Goal: Task Accomplishment & Management: Manage account settings

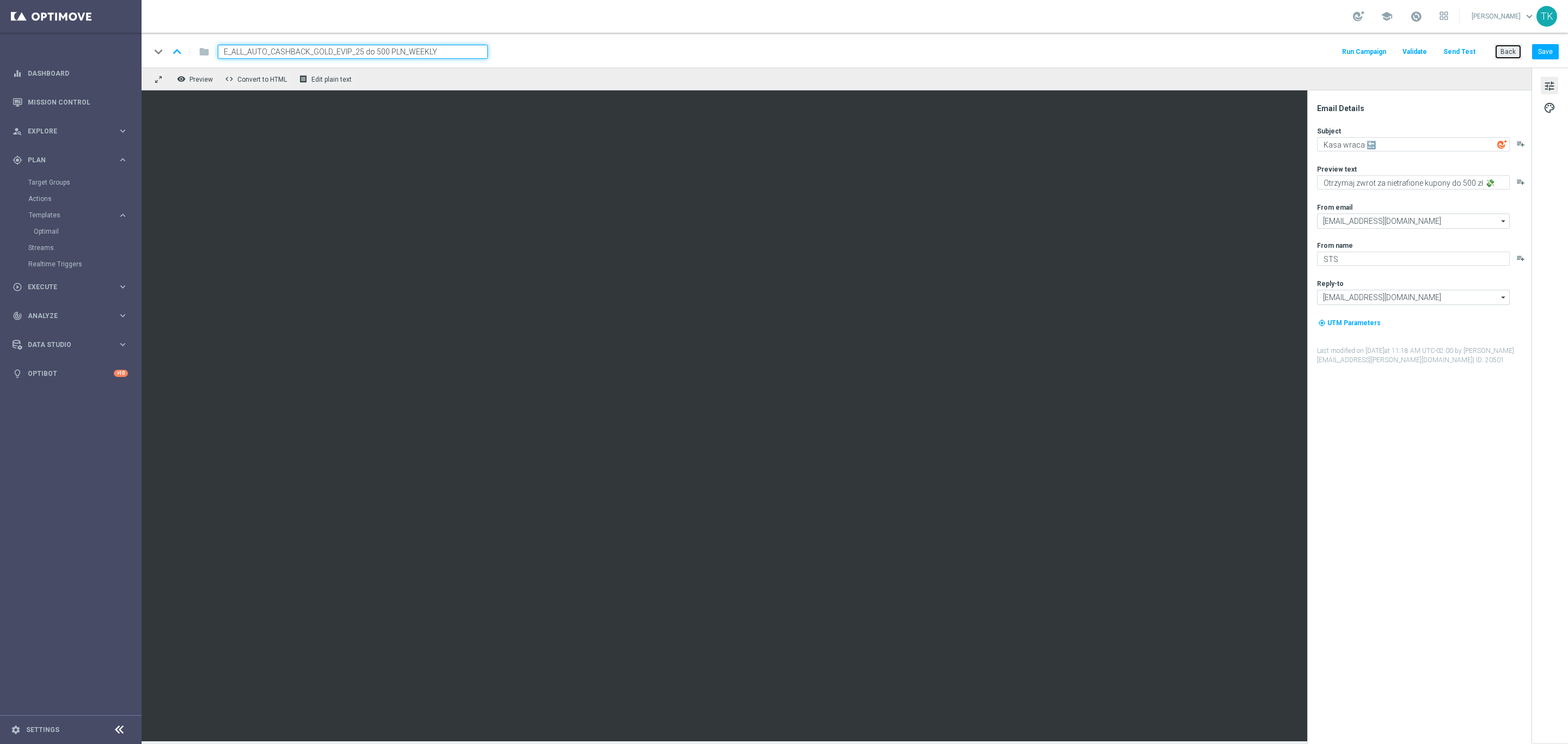
click at [1506, 47] on button "Back" at bounding box center [1508, 51] width 28 height 15
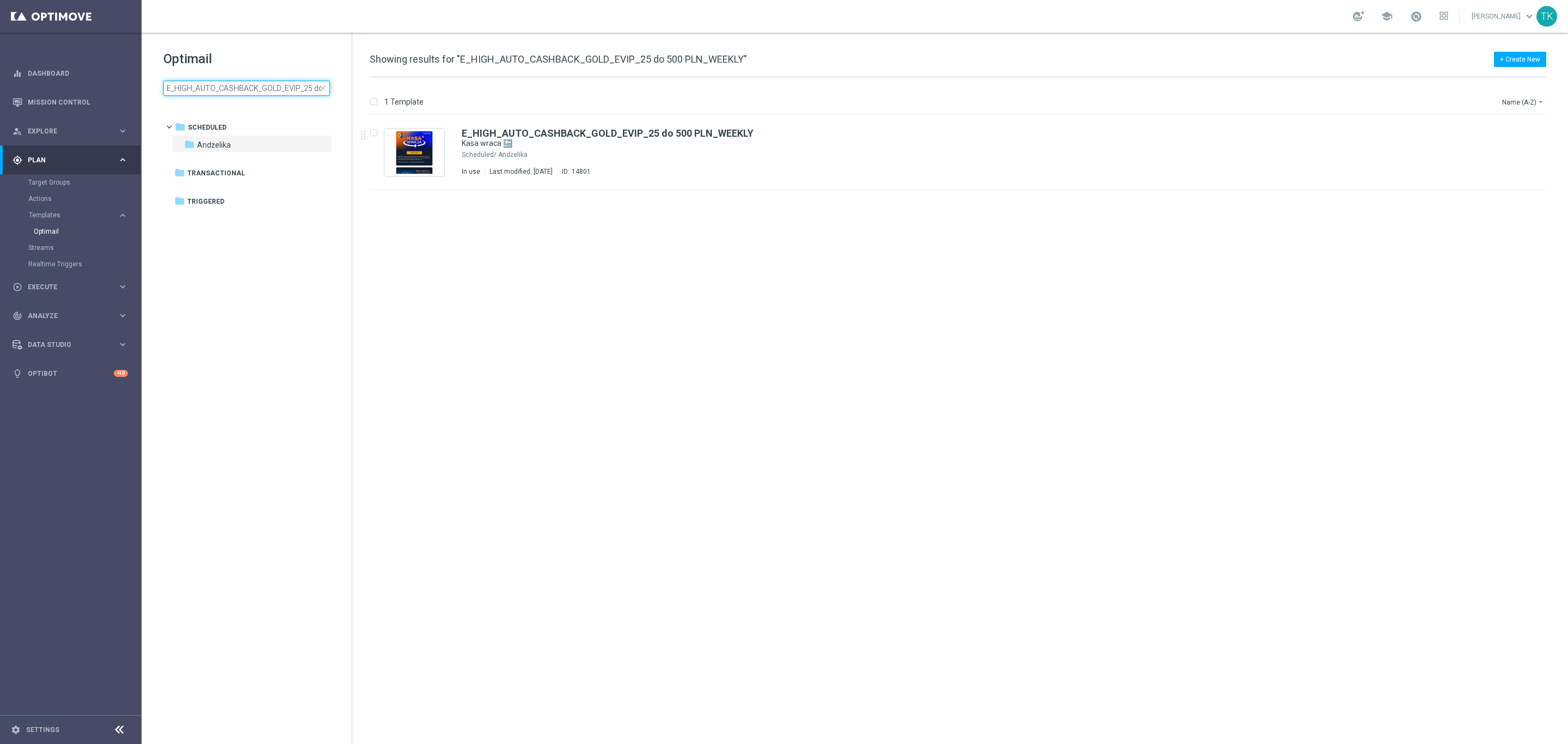
click at [239, 94] on input "E_HIGH_AUTO_CASHBACK_GOLD_EVIP_25 do 500 PLN_WEEKLY" at bounding box center [246, 88] width 166 height 15
type input "E_HIGH_AUTO_CASHBACK_SILVER_EVIP_25 do 250 PLN_WEEKLY"
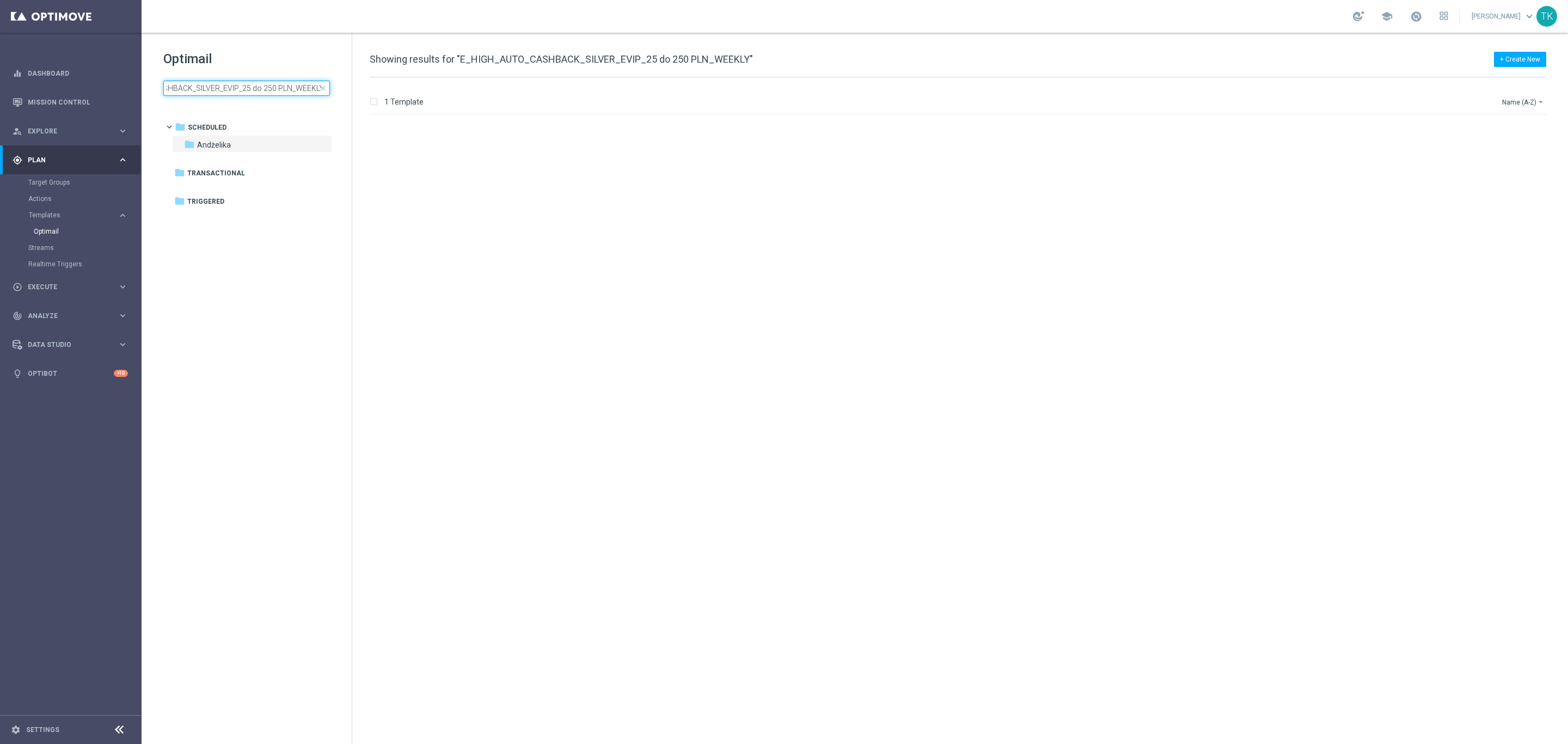
scroll to position [0, 0]
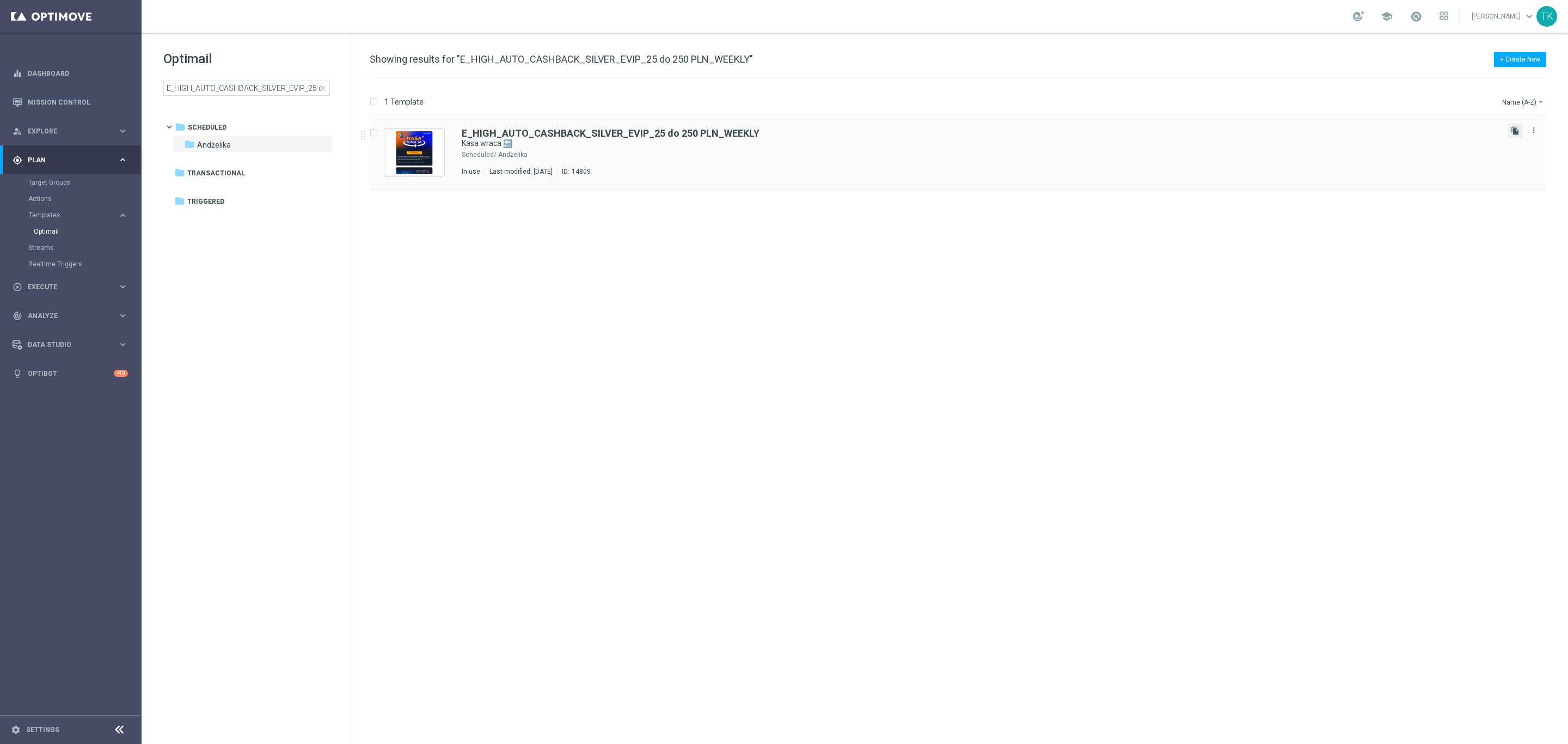
click at [1513, 127] on icon "file_copy" at bounding box center [1515, 131] width 9 height 9
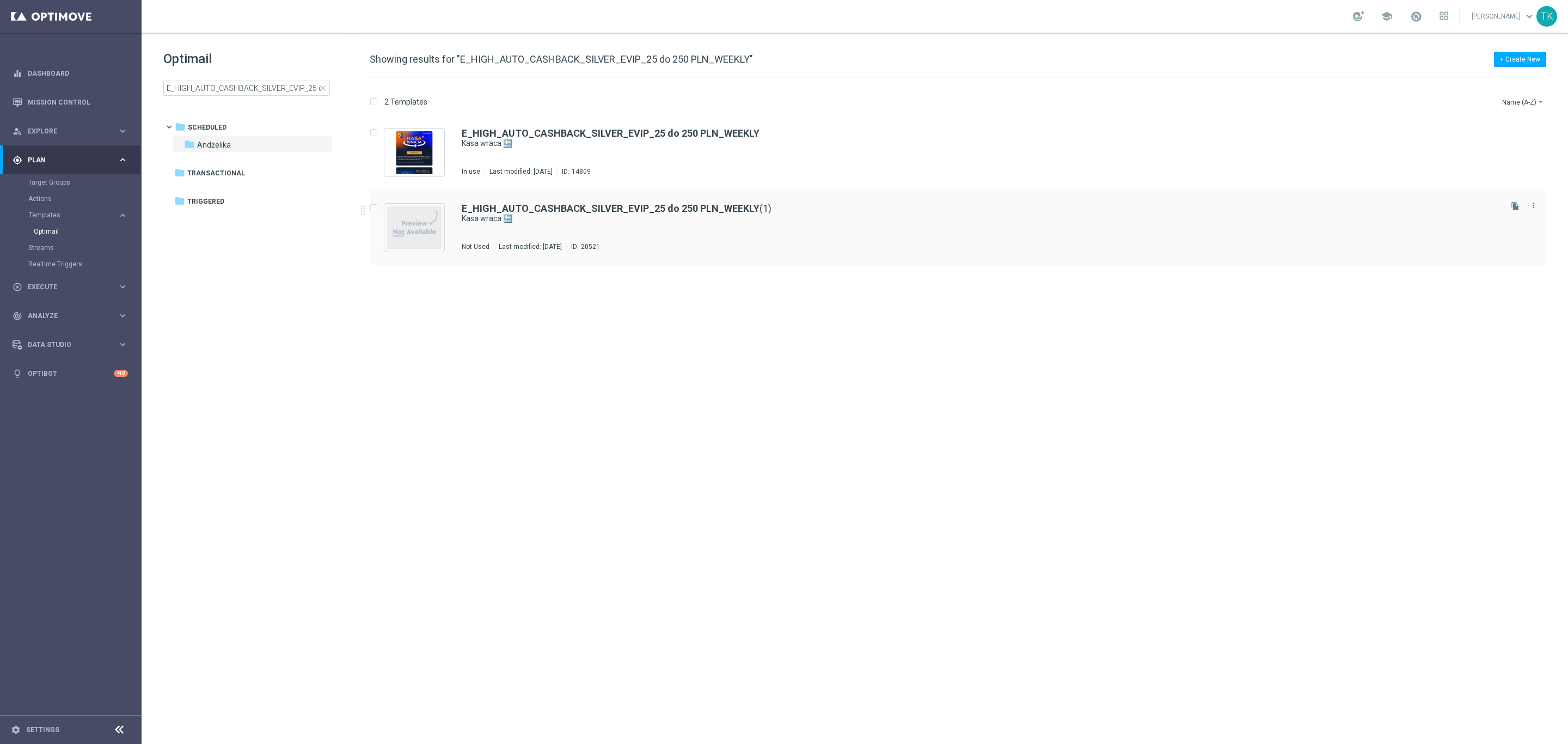
click at [621, 227] on div "E_HIGH_AUTO_CASHBACK_SILVER_EVIP_25 do 250 PLN_WEEKLY (1) Kasa wraca 🔙 Not Used…" at bounding box center [980, 227] width 1038 height 47
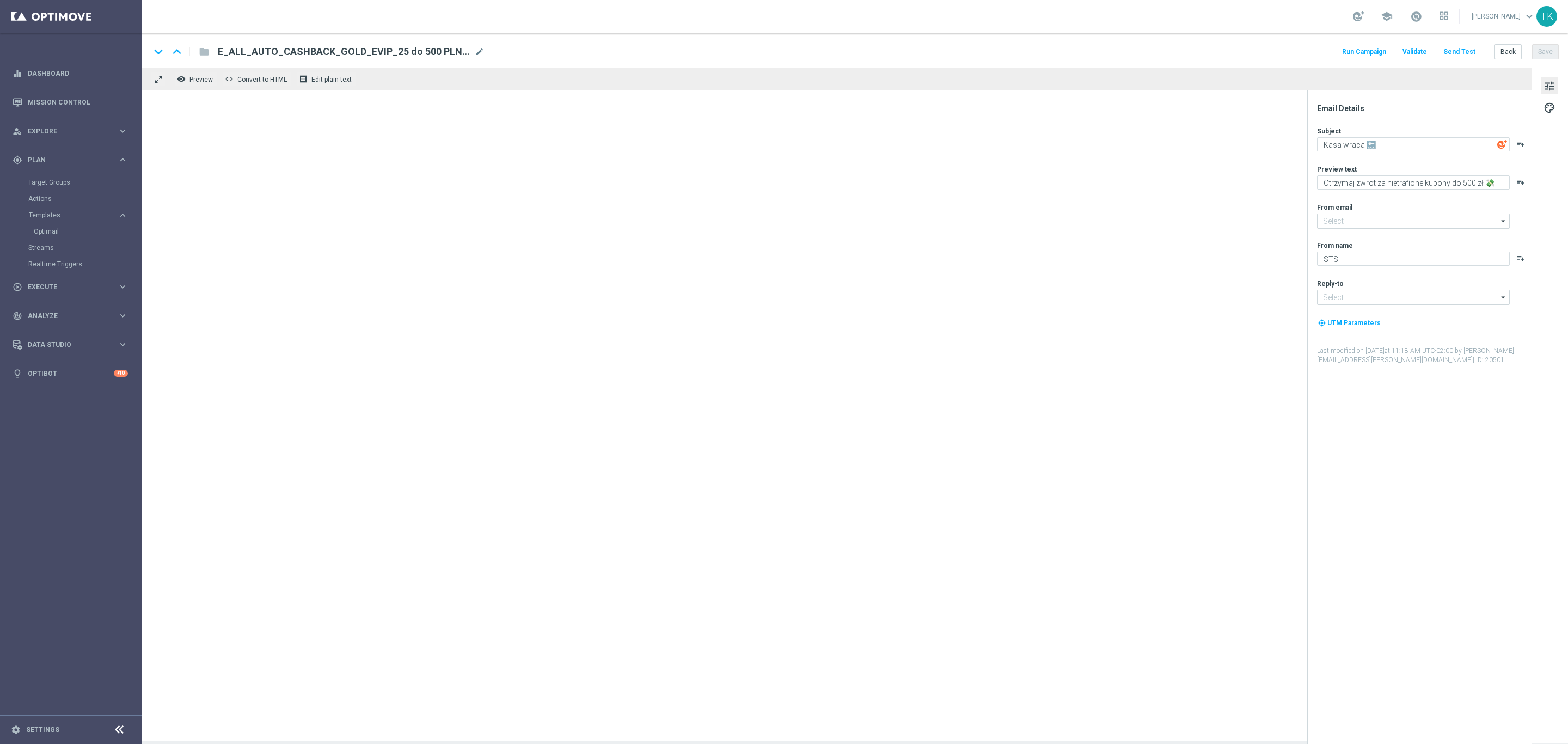
type input "oferta@sts.pl"
type input "kontakt@sts.pl"
type input "E_HIGH_AUTO_CASHBACK_SILVER_EVIP_25 do 250 PLN_WEEKLY(1)"
type textarea "Otrzymaj zwrot za nietrafione kupony do 250 PLN 💸"
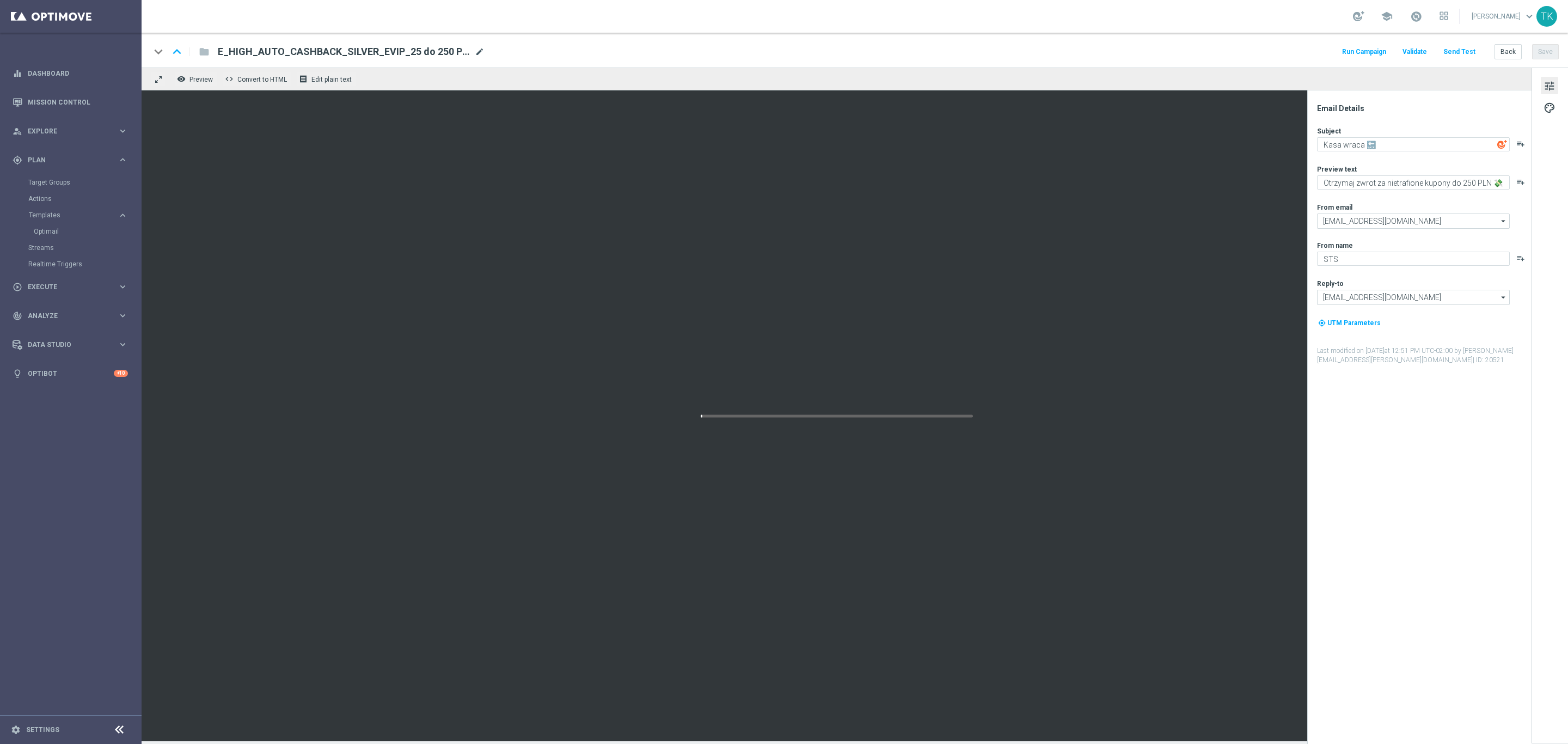
click at [478, 51] on span "mode_edit" at bounding box center [479, 52] width 10 height 10
click at [361, 51] on input "E_HIGH_AUTO_CASHBACK_SILVER_EVIP_25 do 250 PLN_WEEKLY(1)" at bounding box center [353, 51] width 270 height 14
paste input "ALL_AUTO_CASHBACK_SILVER_EVIP_25 do 250 PLN_WEEKLY"
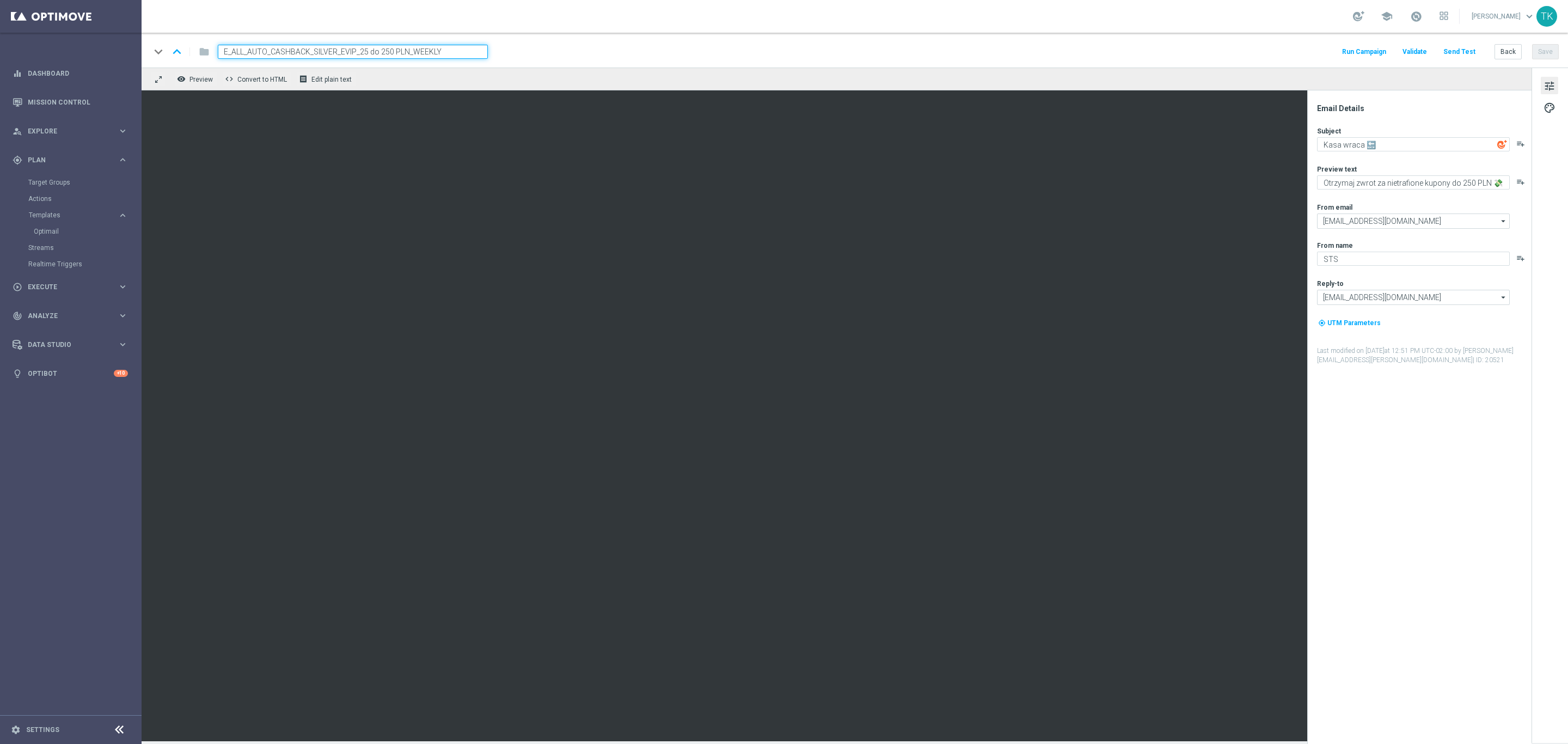
type input "E_ALL_AUTO_CASHBACK_SILVER_EVIP_25 do 250 PLN_WEEKLY"
click at [1233, 52] on div "keyboard_arrow_down keyboard_arrow_up folder E_ALL_AUTO_CASHBACK_SILVER_EVIP_25…" at bounding box center [855, 51] width 1409 height 14
click at [1546, 51] on button "Save" at bounding box center [1546, 51] width 27 height 15
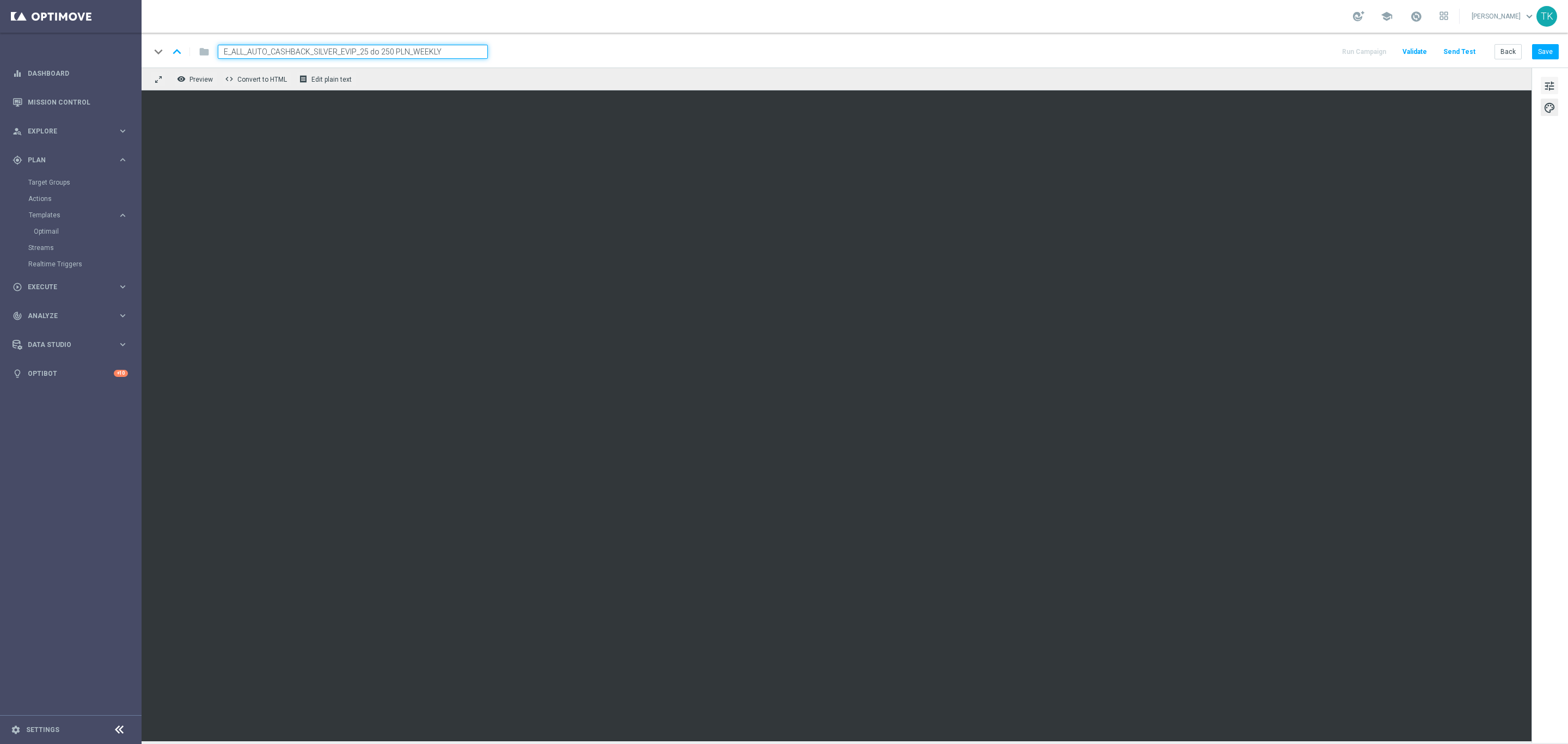
click at [1548, 90] on span "tune" at bounding box center [1550, 86] width 12 height 14
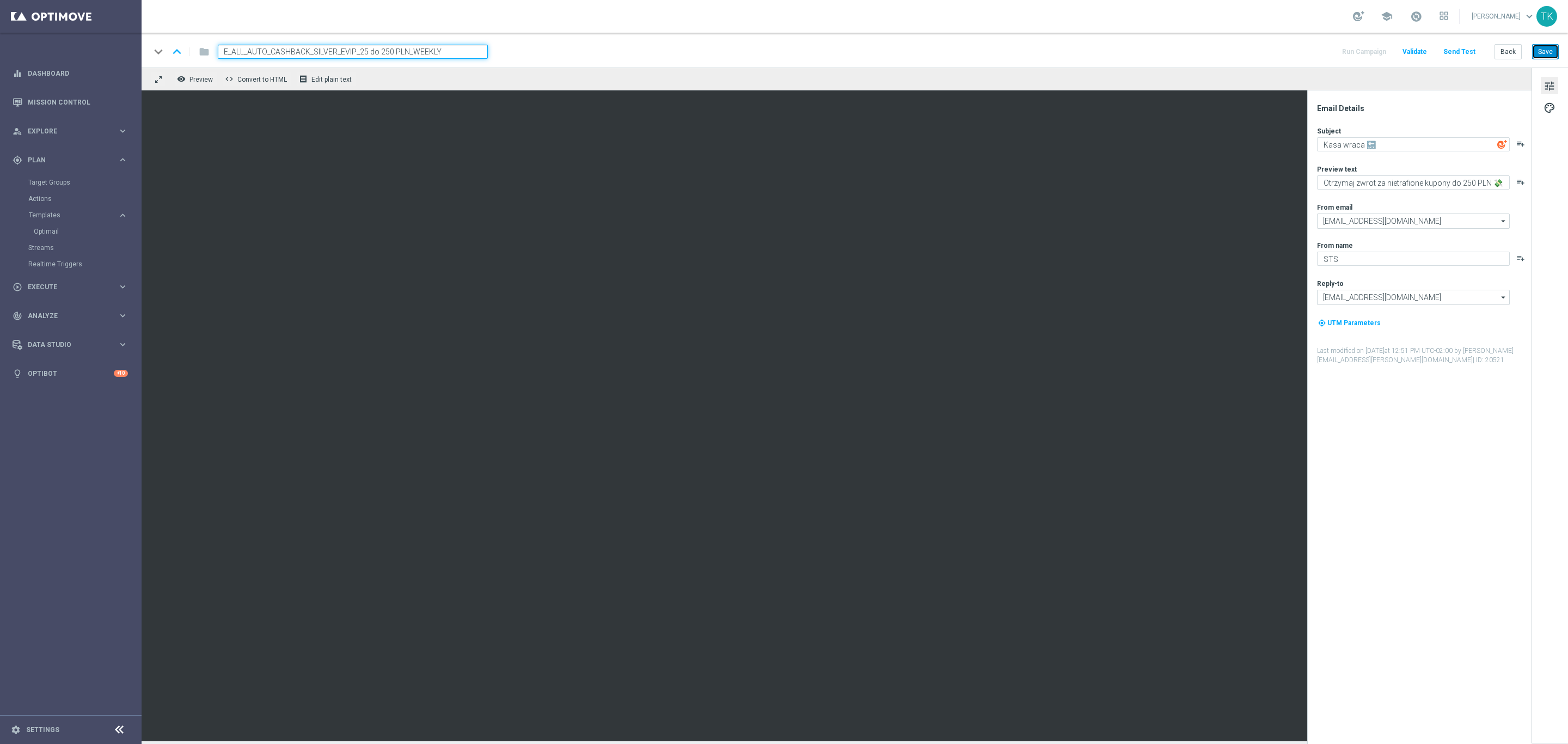
click at [1558, 51] on button "Save" at bounding box center [1546, 51] width 27 height 15
click at [1511, 52] on button "Back" at bounding box center [1508, 51] width 28 height 15
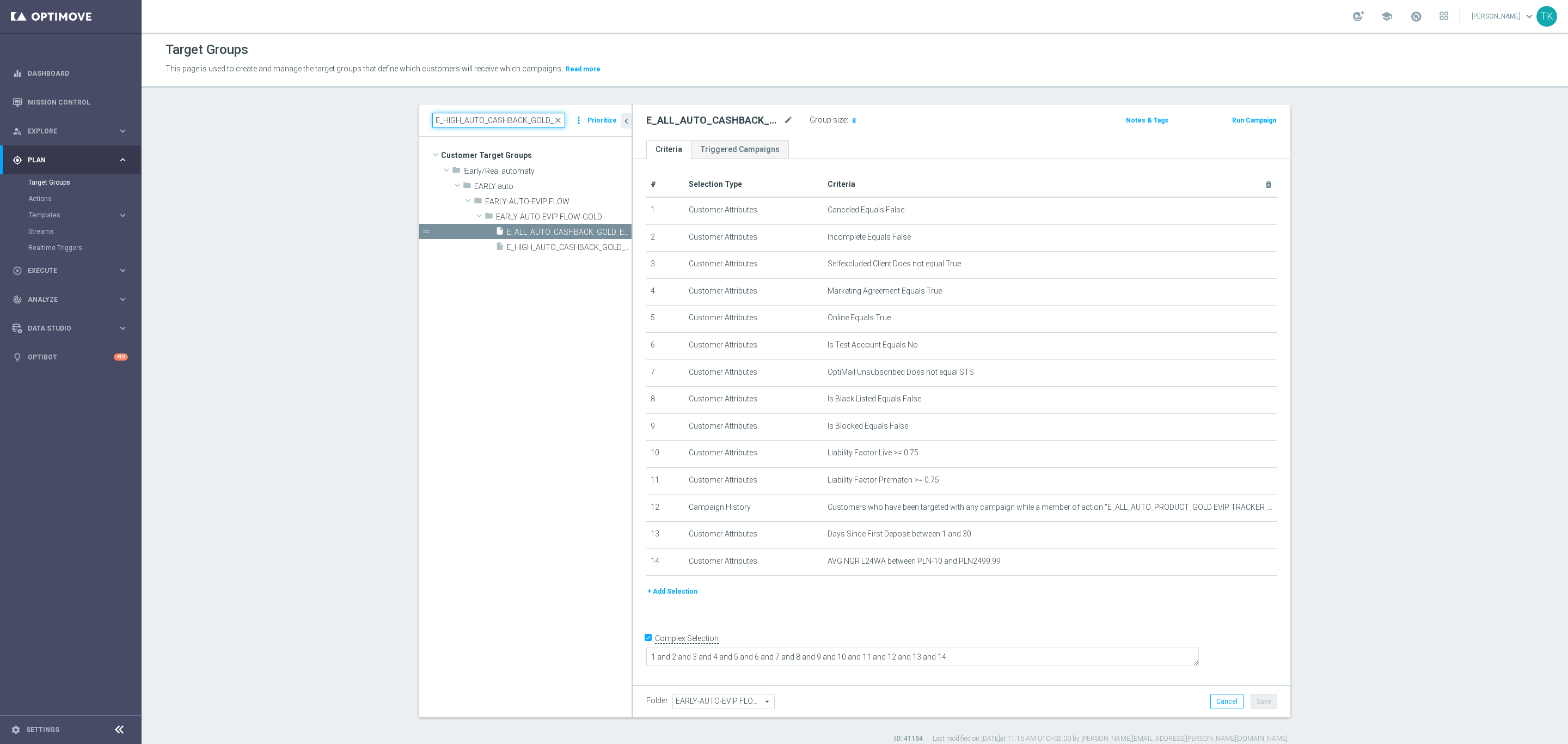
click at [456, 125] on input "E_HIGH_AUTO_CASHBACK_GOLD_EVIP_25 do 500 PLN_WEEKLY" at bounding box center [498, 120] width 133 height 15
paste input "MED-HIGH_AUTO_CASHBACK_SILVER_EVIP_25 do 25"
drag, startPoint x: 470, startPoint y: 124, endPoint x: 423, endPoint y: 146, distance: 51.9
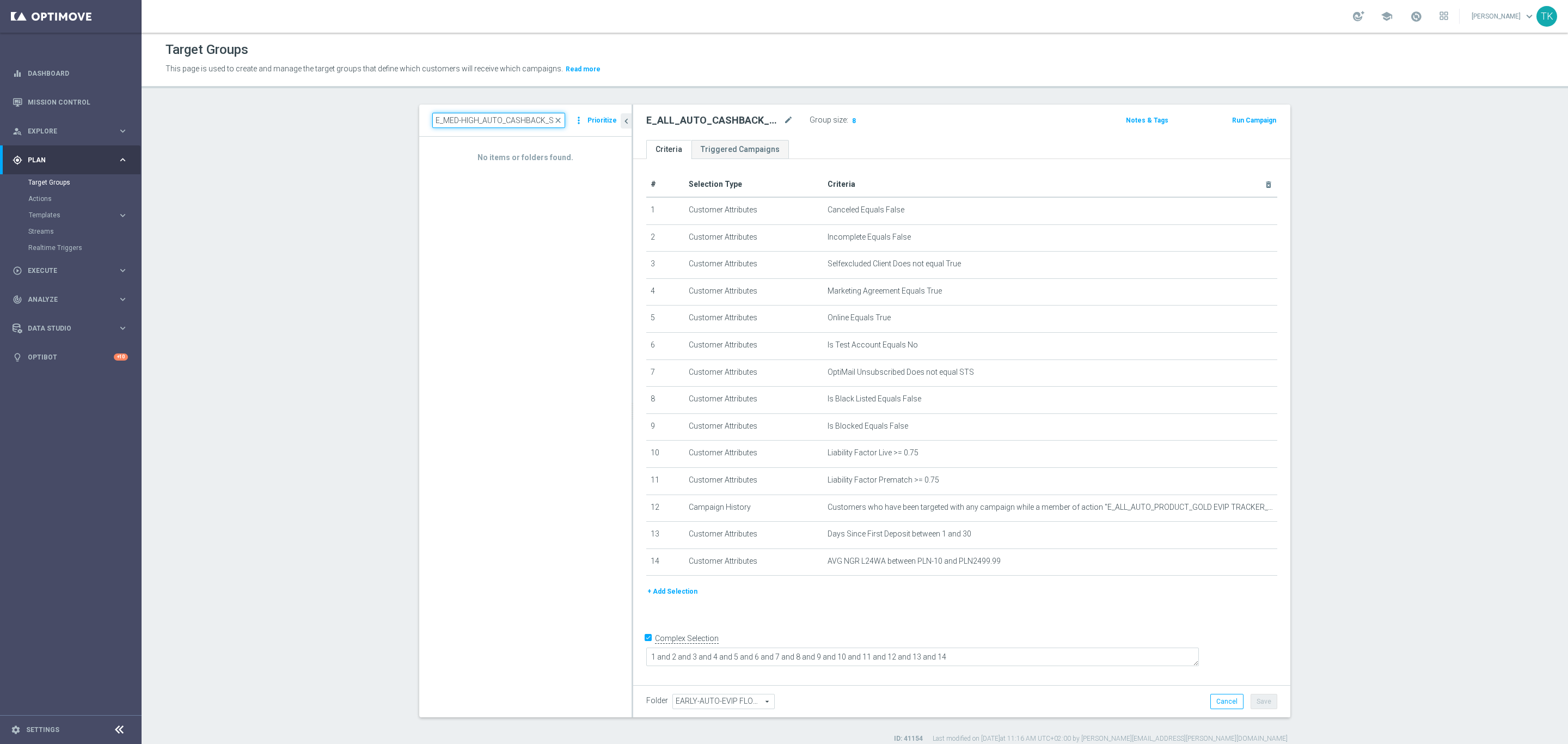
click at [423, 146] on div "E_MED-HIGH_AUTO_CASHBACK_SILVER_EVIP_25 do 250 PLN_WEEKLY close more_vert Prior…" at bounding box center [525, 411] width 212 height 612
click at [459, 123] on input "E_MED-HIGH_AUTO_CASHBACK_SILVER_EVIP_25 do 250 PLN_WEEKLY" at bounding box center [498, 120] width 133 height 15
type input "E_HIGH_AUTO_CASHBACK_SILVER_EVIP_25 do 250 PLN_WEEKLY"
click at [563, 226] on div "insert_drive_file E_HIGH_AUTO_CASHBACK_SILVER_EVIP_25 do 250 PLN_WEEKLY" at bounding box center [551, 231] width 112 height 15
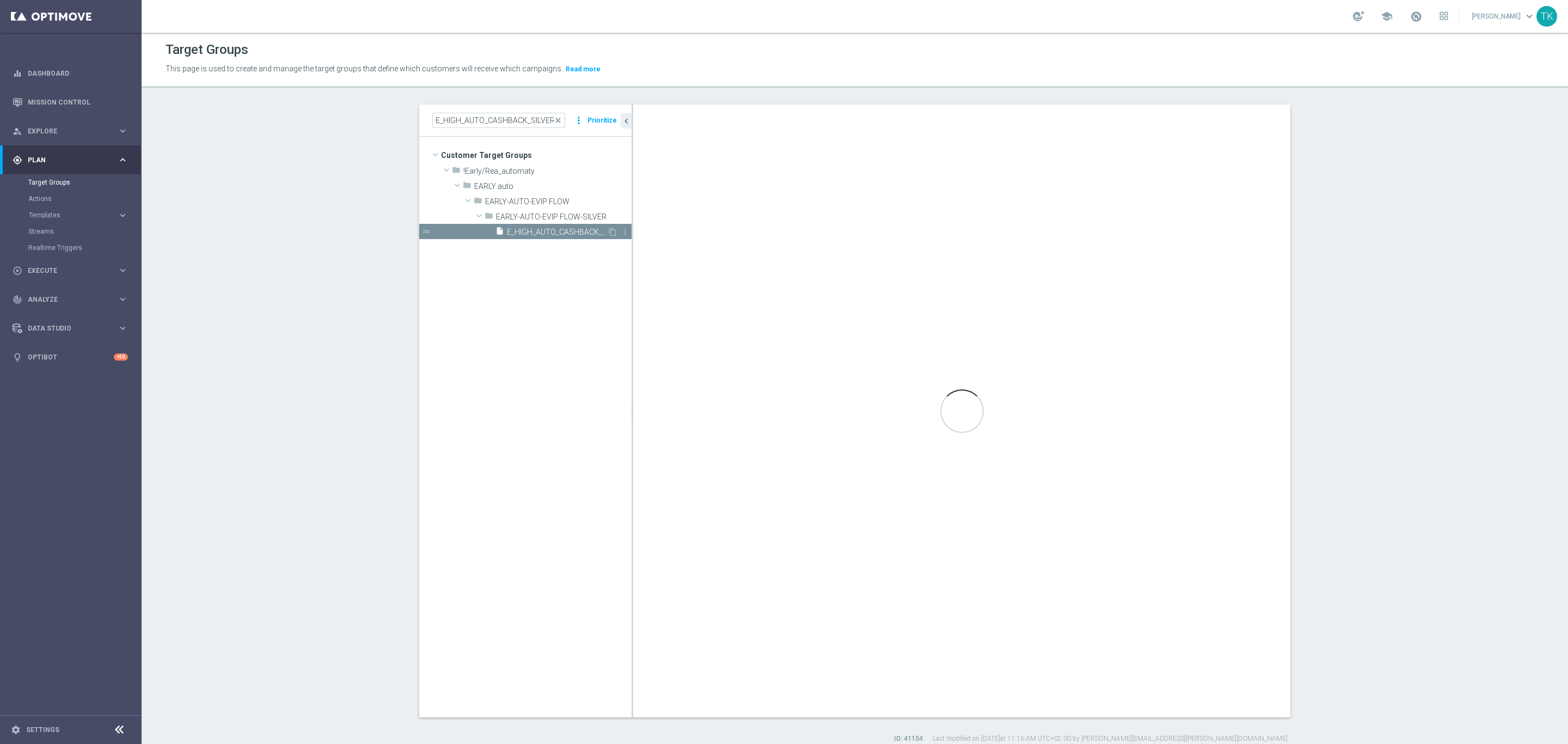
type input "EARLY-AUTO-EVIP FLOW-SILVER"
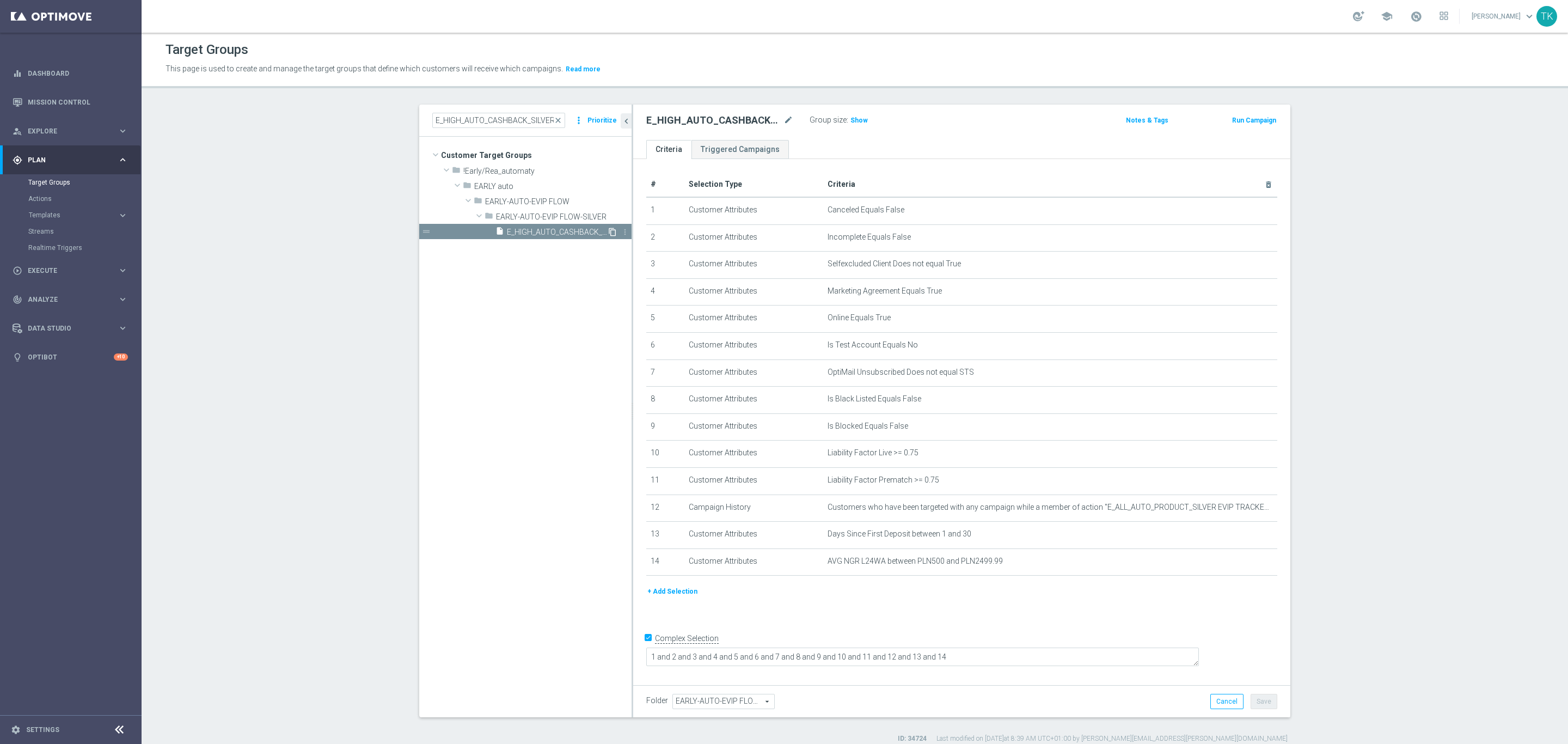
click at [608, 229] on icon "content_copy" at bounding box center [613, 232] width 9 height 9
click at [783, 118] on icon "mode_edit" at bounding box center [788, 120] width 10 height 13
type input "E_ALL_AUTO_CASHBACK_SILVER_EVIP_25 do 250 PLN_WEEKLY"
click at [964, 139] on div "E_ALL_AUTO_CASHBACK_SILVER_EVIP_25 do 250 PLN_WEEKLY Group size : Show Notes & …" at bounding box center [962, 122] width 657 height 35
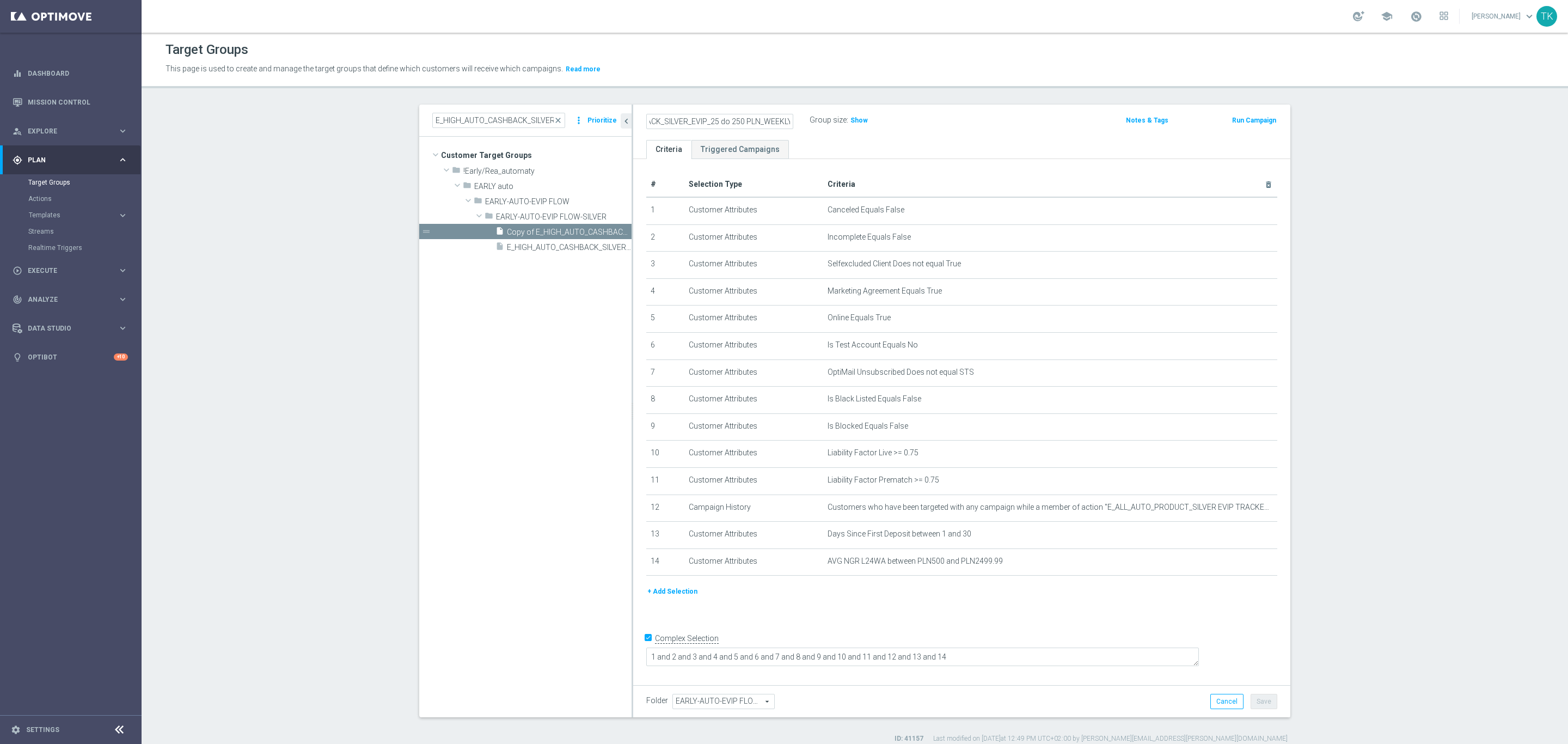
scroll to position [0, 0]
click at [1238, 559] on icon "mode_edit" at bounding box center [1242, 562] width 9 height 9
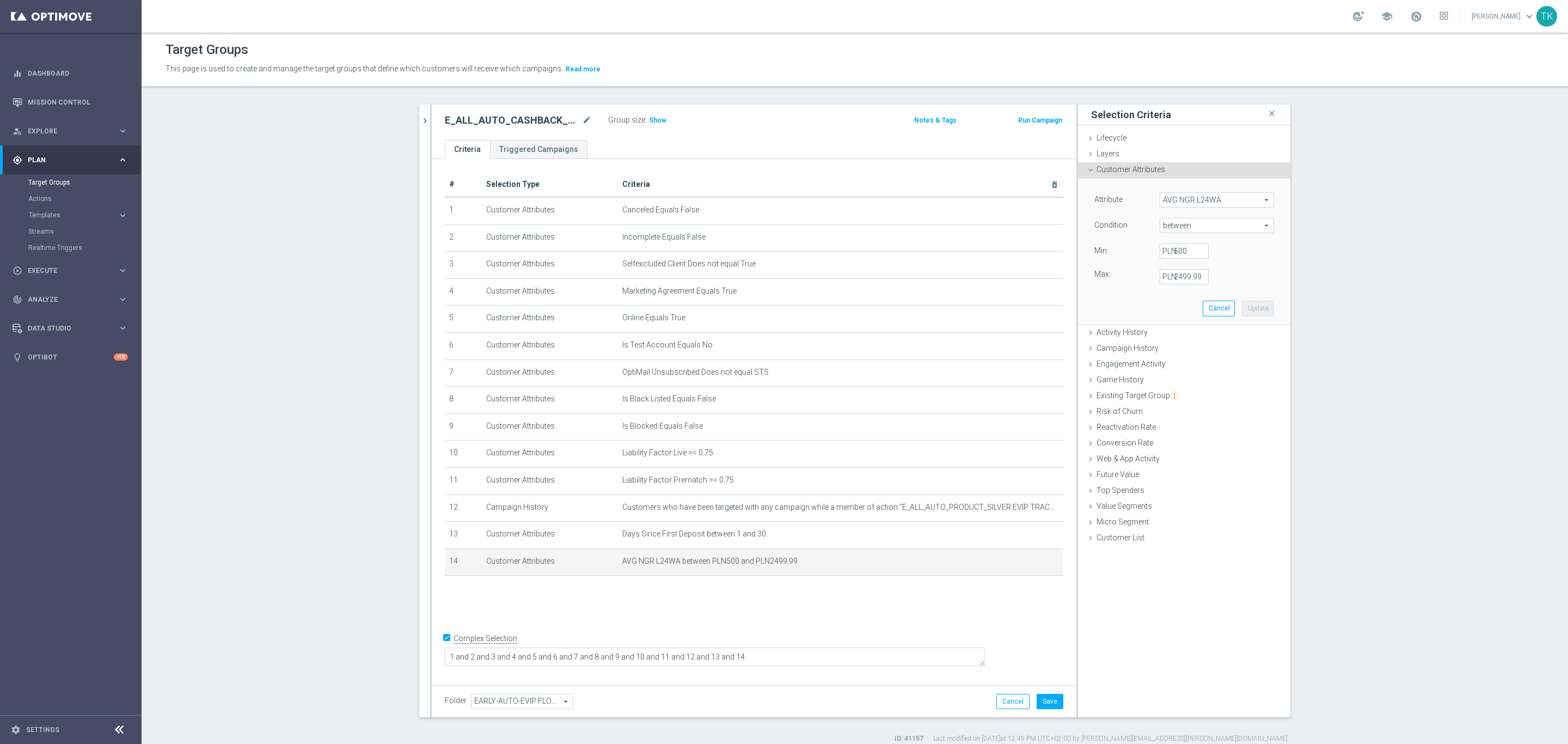
click at [1163, 250] on label "PLN" at bounding box center [1168, 251] width 11 height 10
click at [1161, 250] on input "500" at bounding box center [1185, 251] width 49 height 15
click at [1171, 251] on input "500" at bounding box center [1185, 251] width 49 height 15
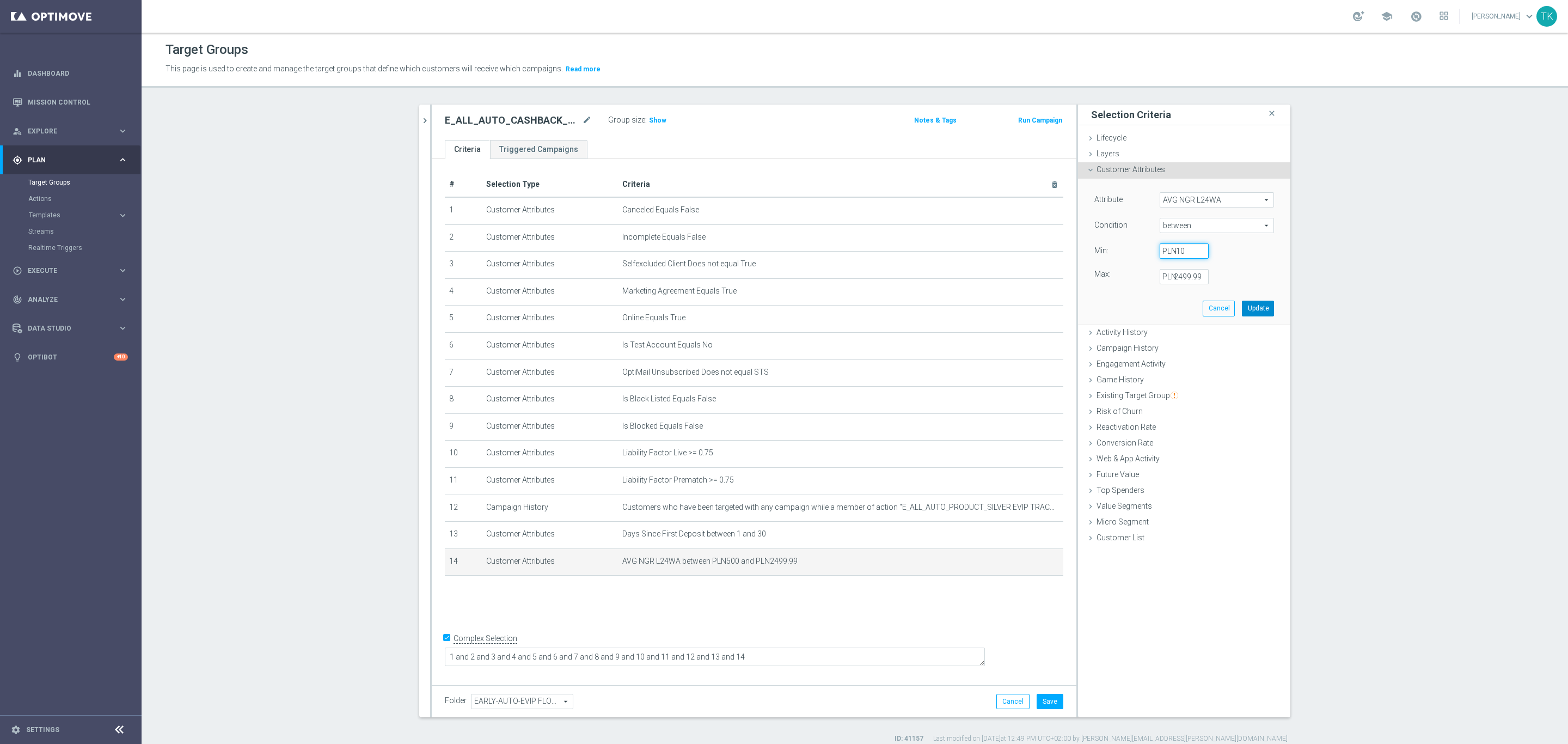
type input "-10"
click at [1251, 304] on button "Update" at bounding box center [1258, 308] width 32 height 15
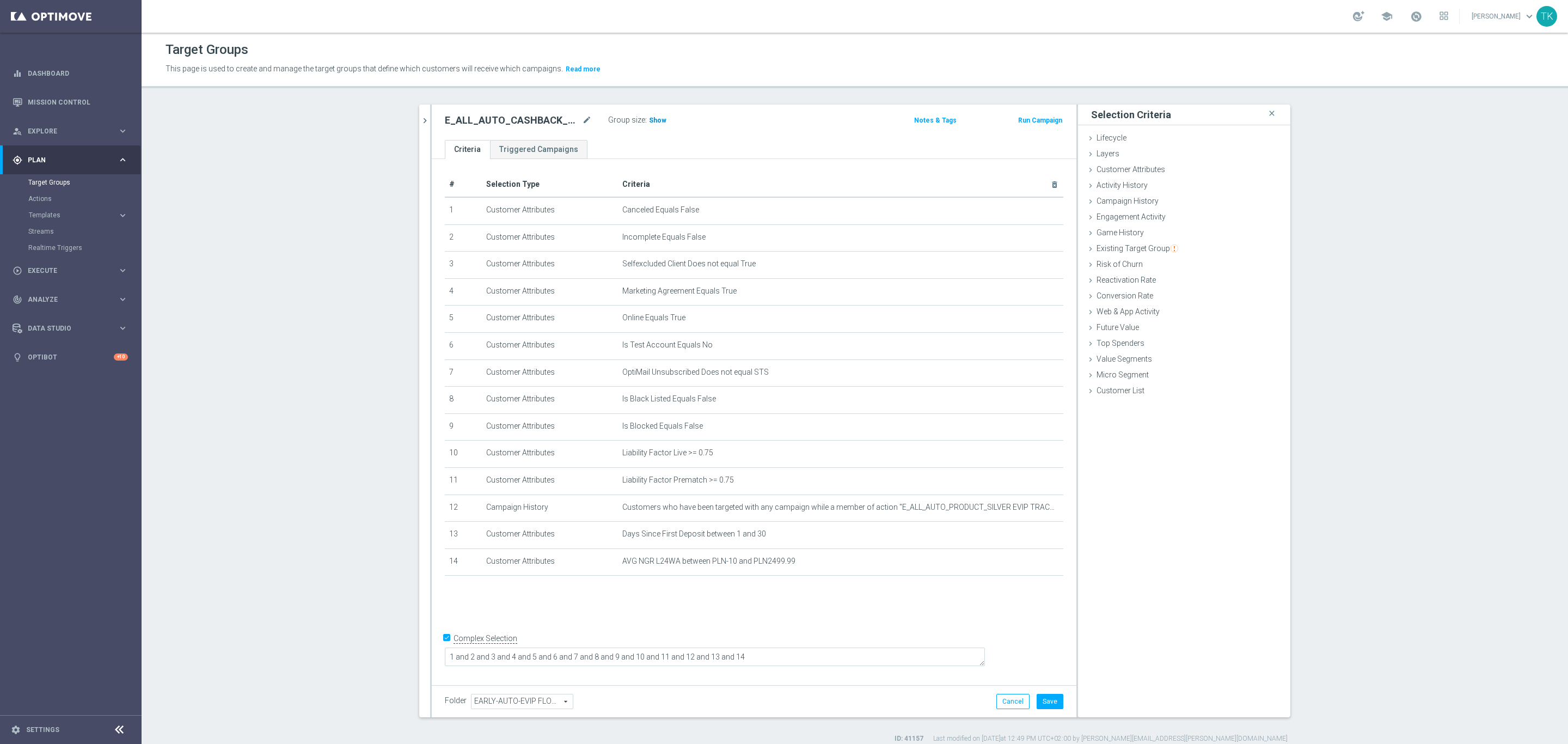
click at [652, 118] on span "Show" at bounding box center [657, 121] width 17 height 7
click at [1042, 700] on button "Save" at bounding box center [1050, 701] width 27 height 15
click at [410, 123] on div "E_HIGH_AUTO_CASHBACK_SILVER_EVIP_25 do 250 PLN_WEEKLY close more_vert Prioritiz…" at bounding box center [855, 424] width 915 height 639
click at [420, 122] on icon "chevron_right" at bounding box center [425, 121] width 10 height 10
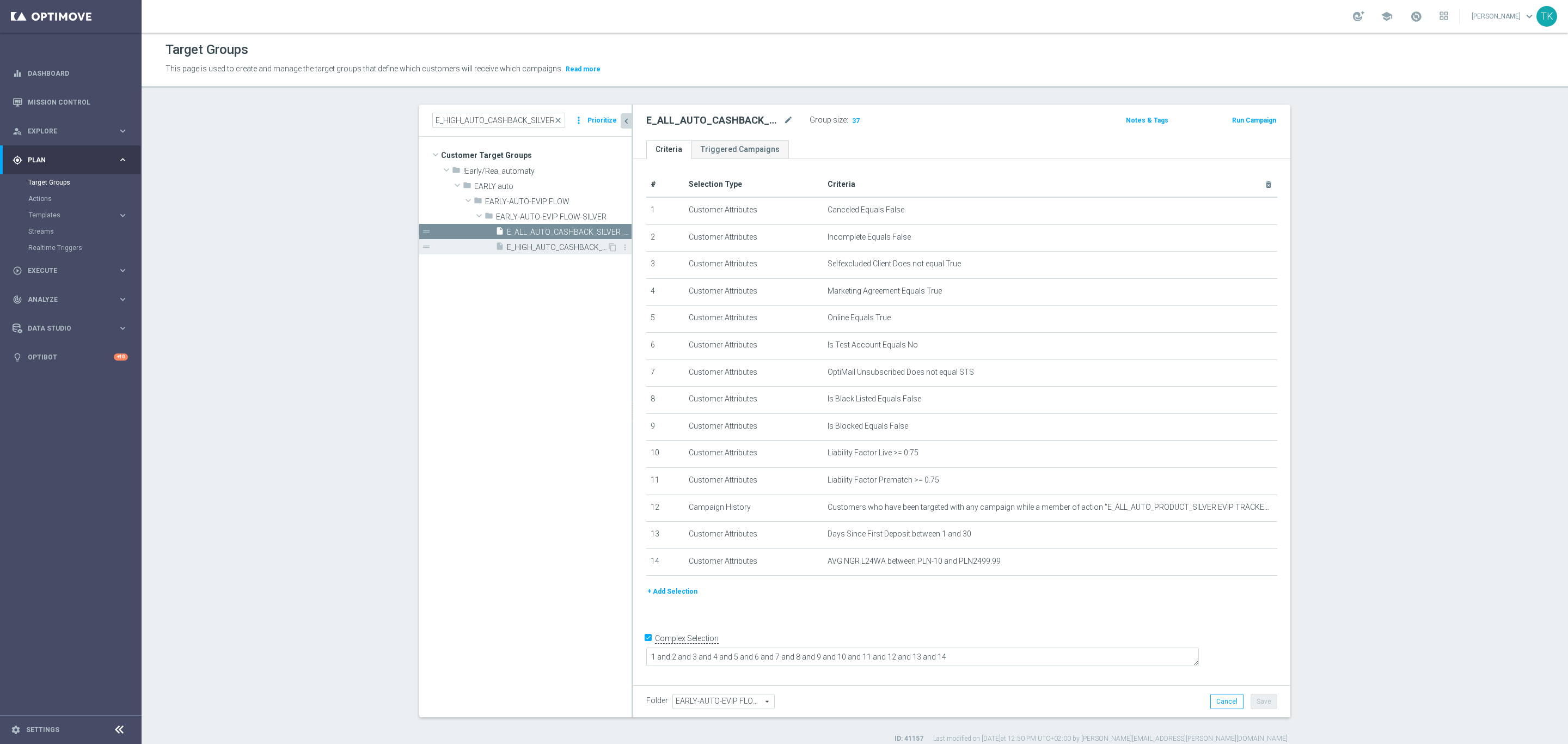
click at [550, 251] on span "E_HIGH_AUTO_CASHBACK_SILVER_EVIP_25 do 250 PLN_WEEKLY" at bounding box center [557, 247] width 100 height 9
click at [783, 118] on icon "mode_edit" at bounding box center [788, 120] width 10 height 13
click at [517, 232] on span "E_ALL_AUTO_CASHBACK_SILVER_EVIP_25 do 250 PLN_WEEKLY" at bounding box center [557, 232] width 100 height 9
click at [784, 117] on icon "mode_edit" at bounding box center [788, 120] width 10 height 13
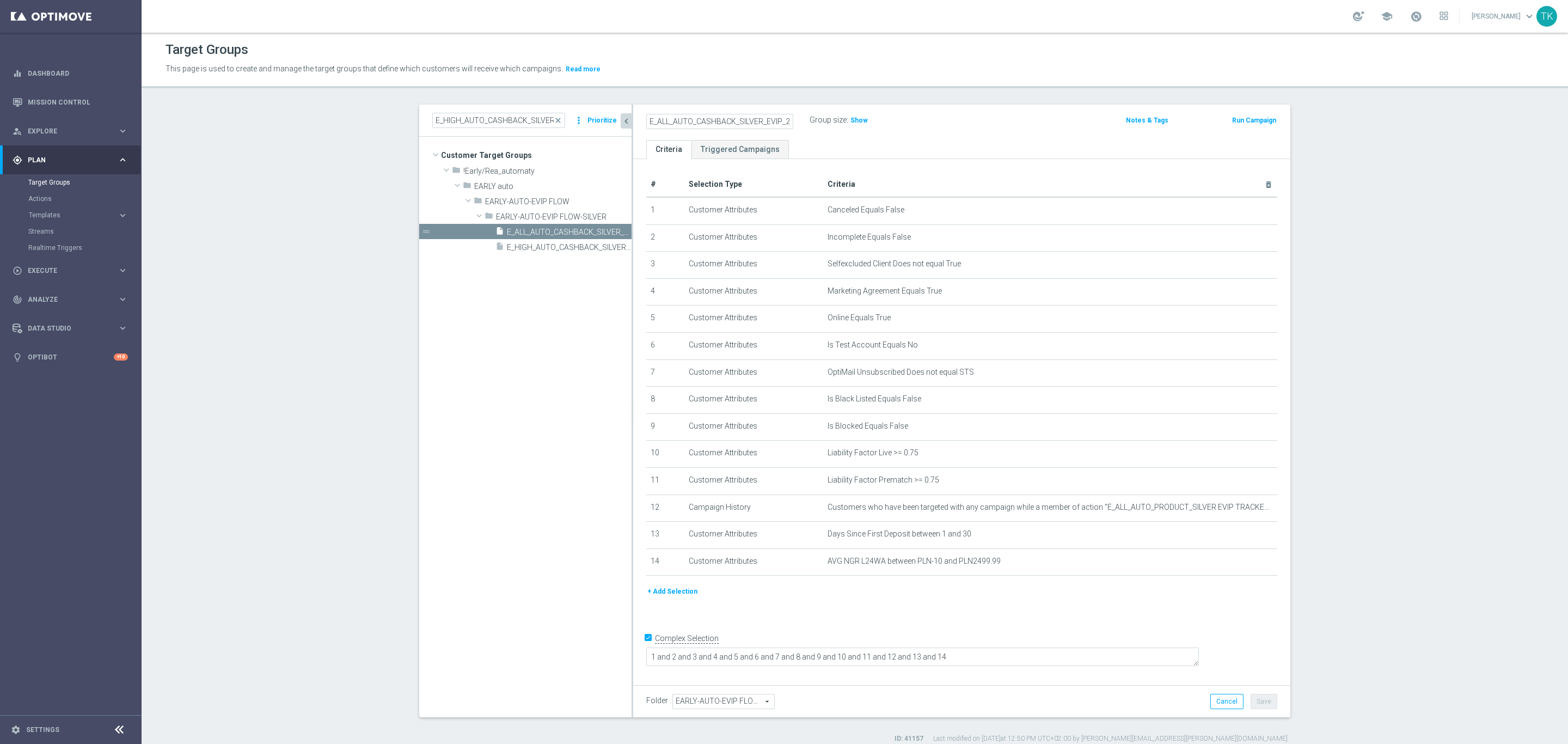
scroll to position [0, 75]
click at [783, 118] on icon "mode_edit" at bounding box center [788, 120] width 10 height 13
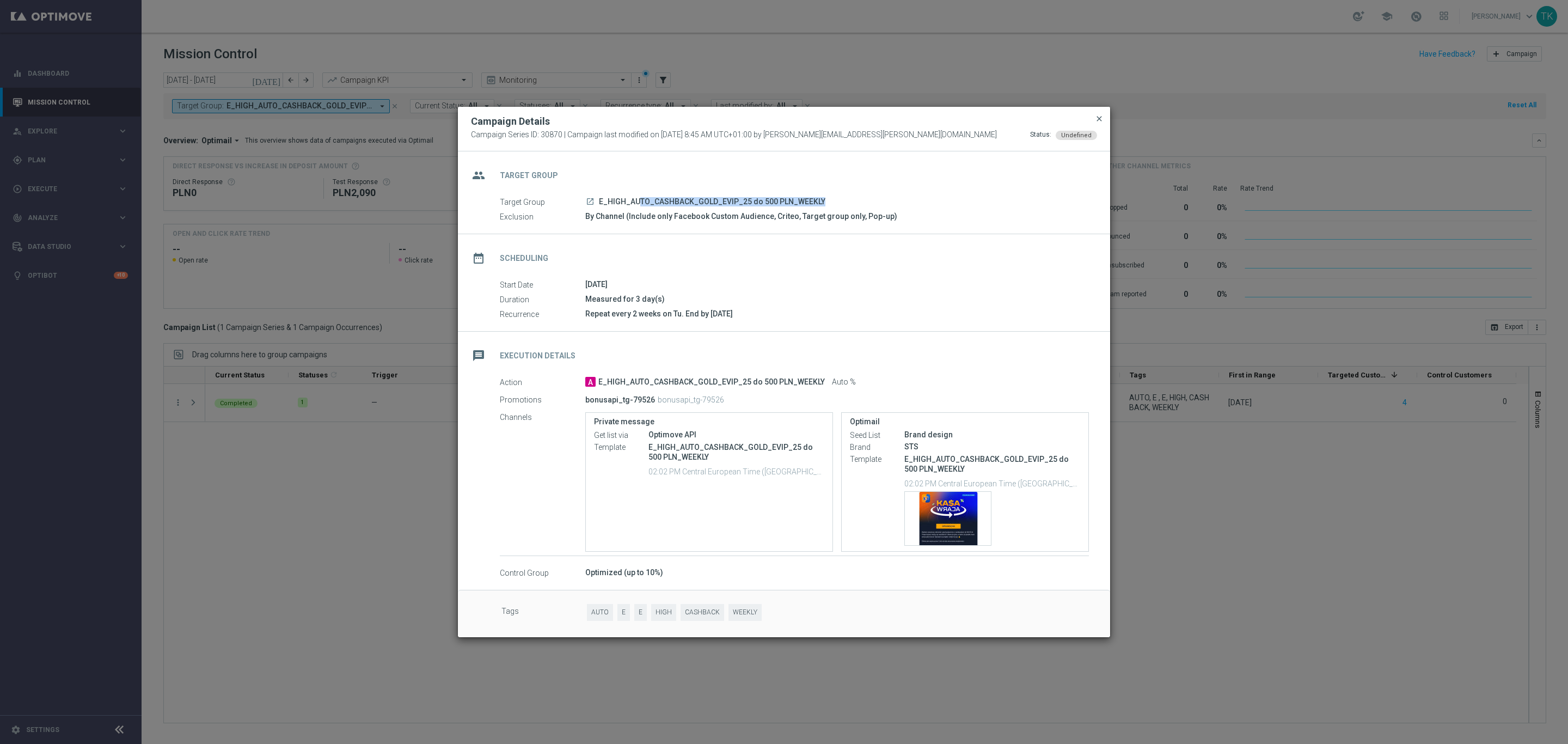
click at [1096, 117] on span "close" at bounding box center [1100, 119] width 9 height 9
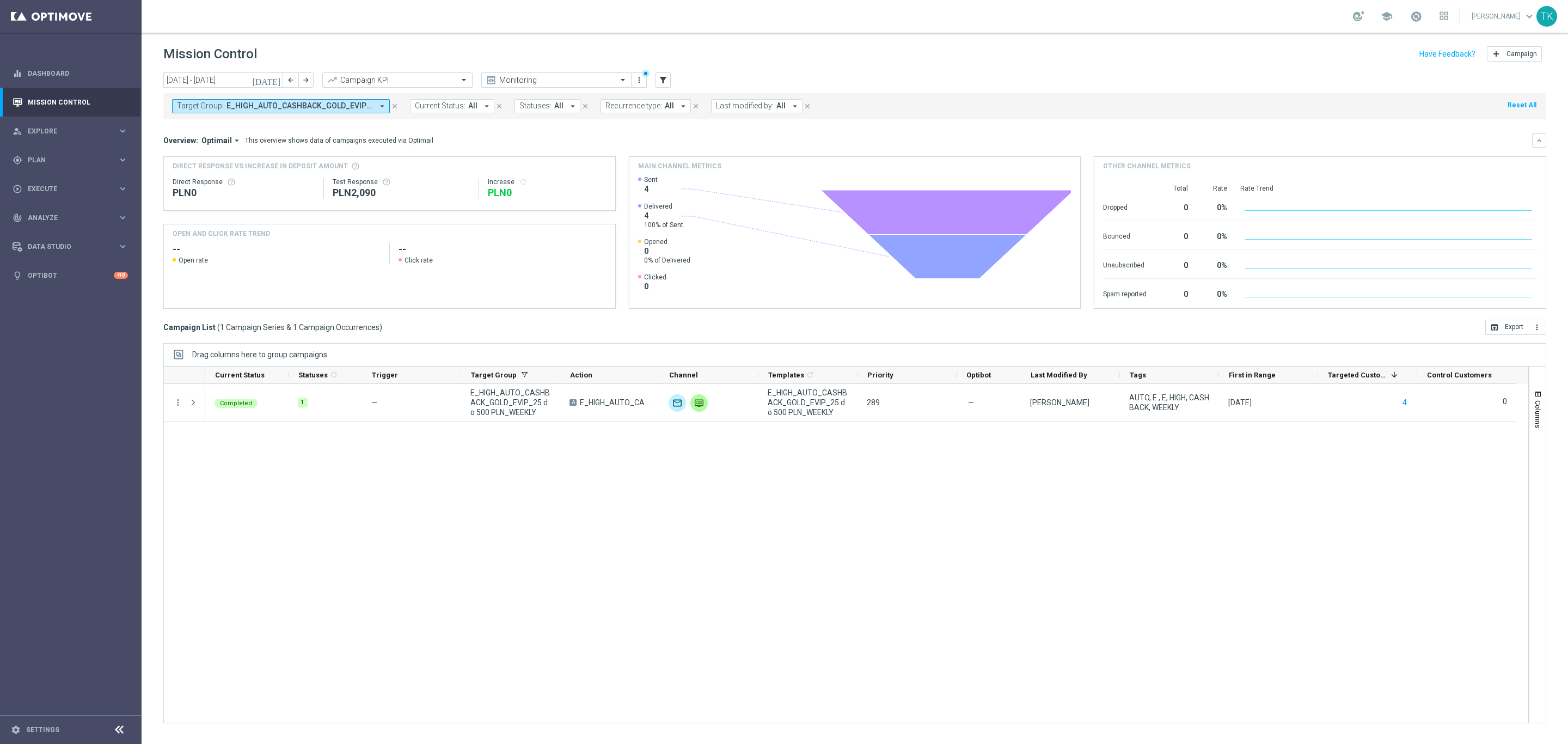
click at [278, 105] on span "E_HIGH_AUTO_CASHBACK_GOLD_EVIP_25 do 500 PLN_WEEKLY" at bounding box center [300, 106] width 147 height 9
click at [0, 0] on div "Clear" at bounding box center [0, 0] width 0 height 0
click at [222, 129] on input "text" at bounding box center [263, 126] width 160 height 9
paste input "E_MED-HIGH_AUTO_CASHBACK_SILVER_EVIP_25 do 250 PLN_WEEKLY"
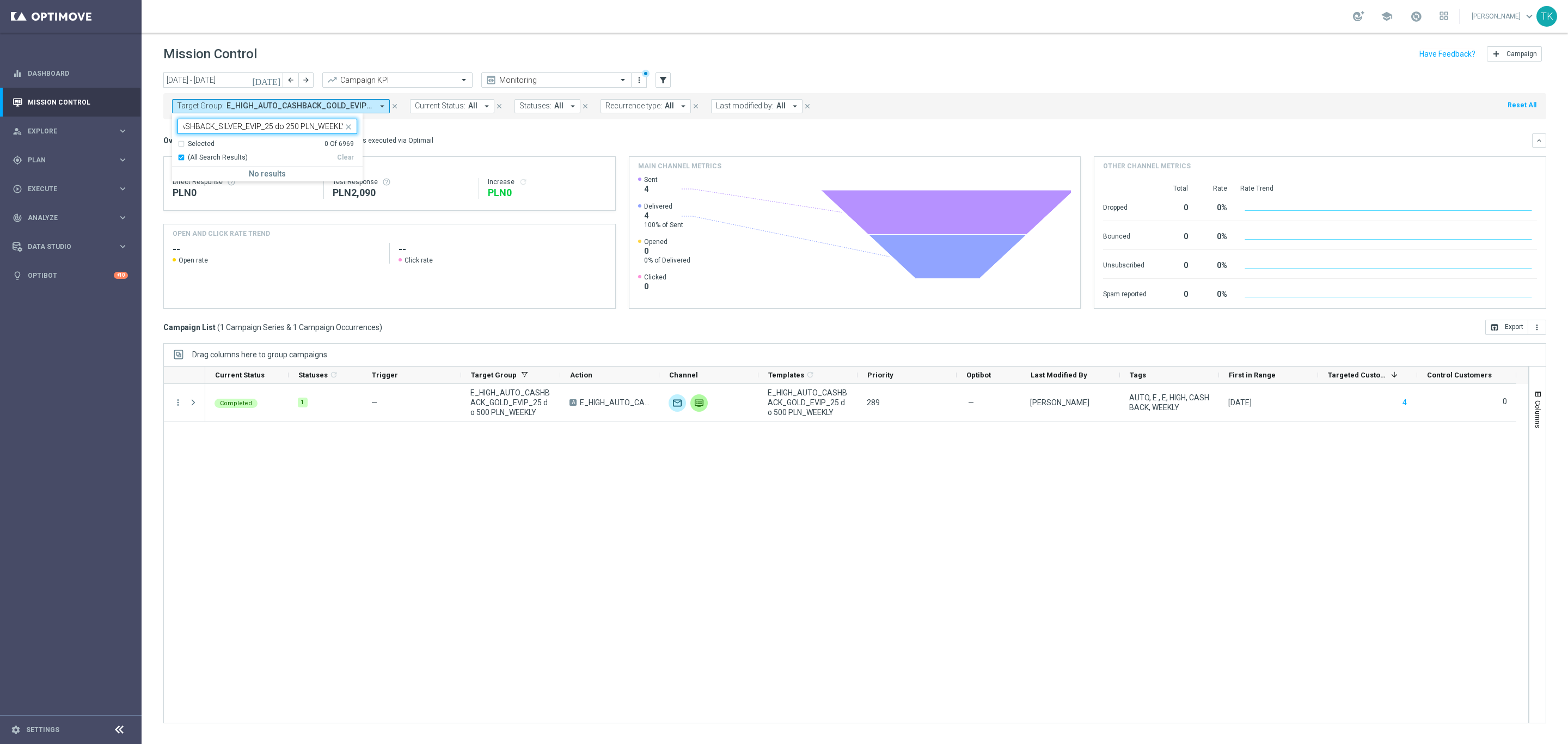
click at [182, 156] on div "(All Search Results)" at bounding box center [257, 157] width 160 height 9
type input "E_MED-HIGH_AUTO_CASHBACK_SILVER_EVIP_25 do 250 PLN_WEEKLY"
click at [152, 132] on div "today 01 Sep 2025 - 07 Sep 2025 arrow_back arrow_forward Campaign KPI trending_…" at bounding box center [855, 403] width 1427 height 662
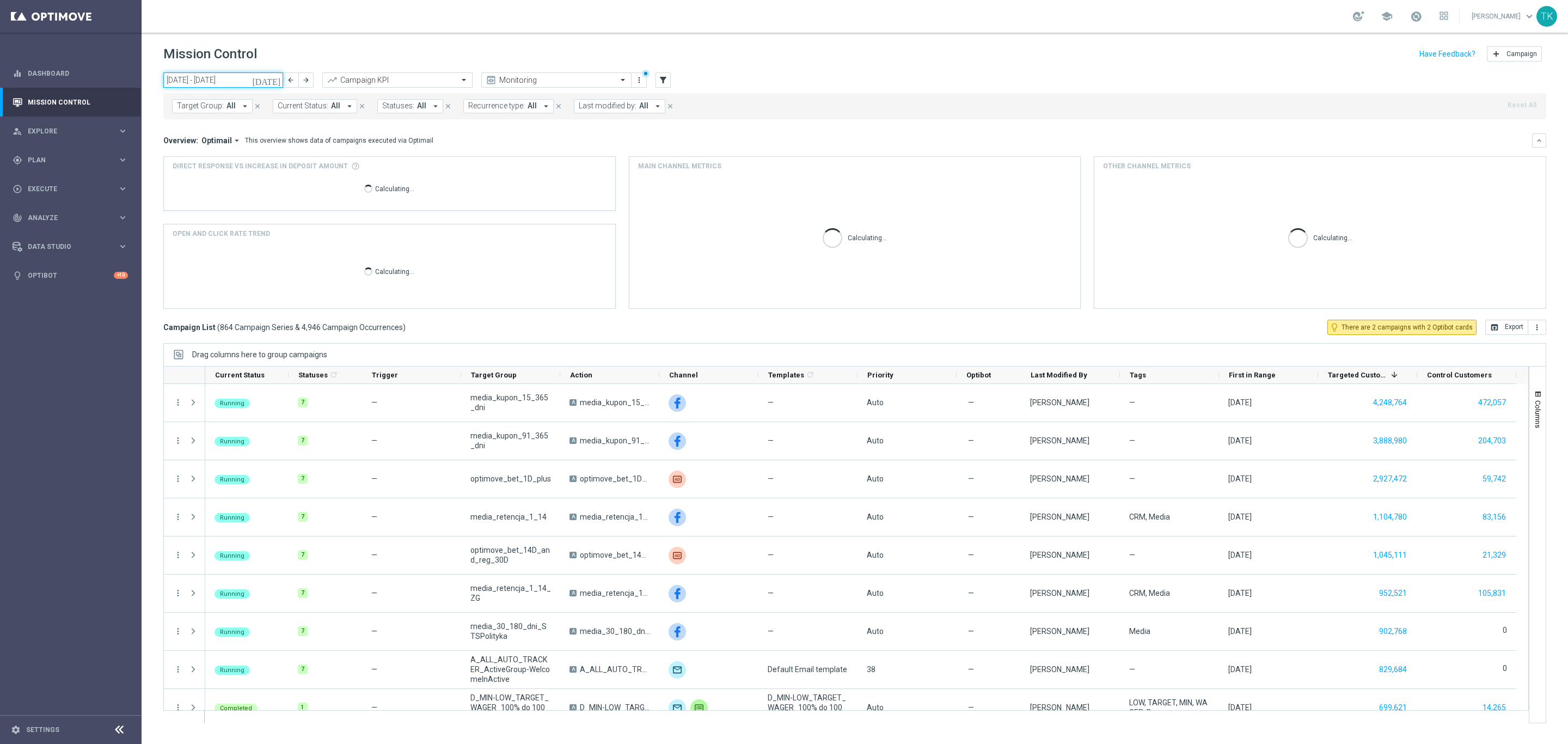
click at [211, 81] on input "01 Sep 2025 - 07 Sep 2025" at bounding box center [223, 80] width 120 height 15
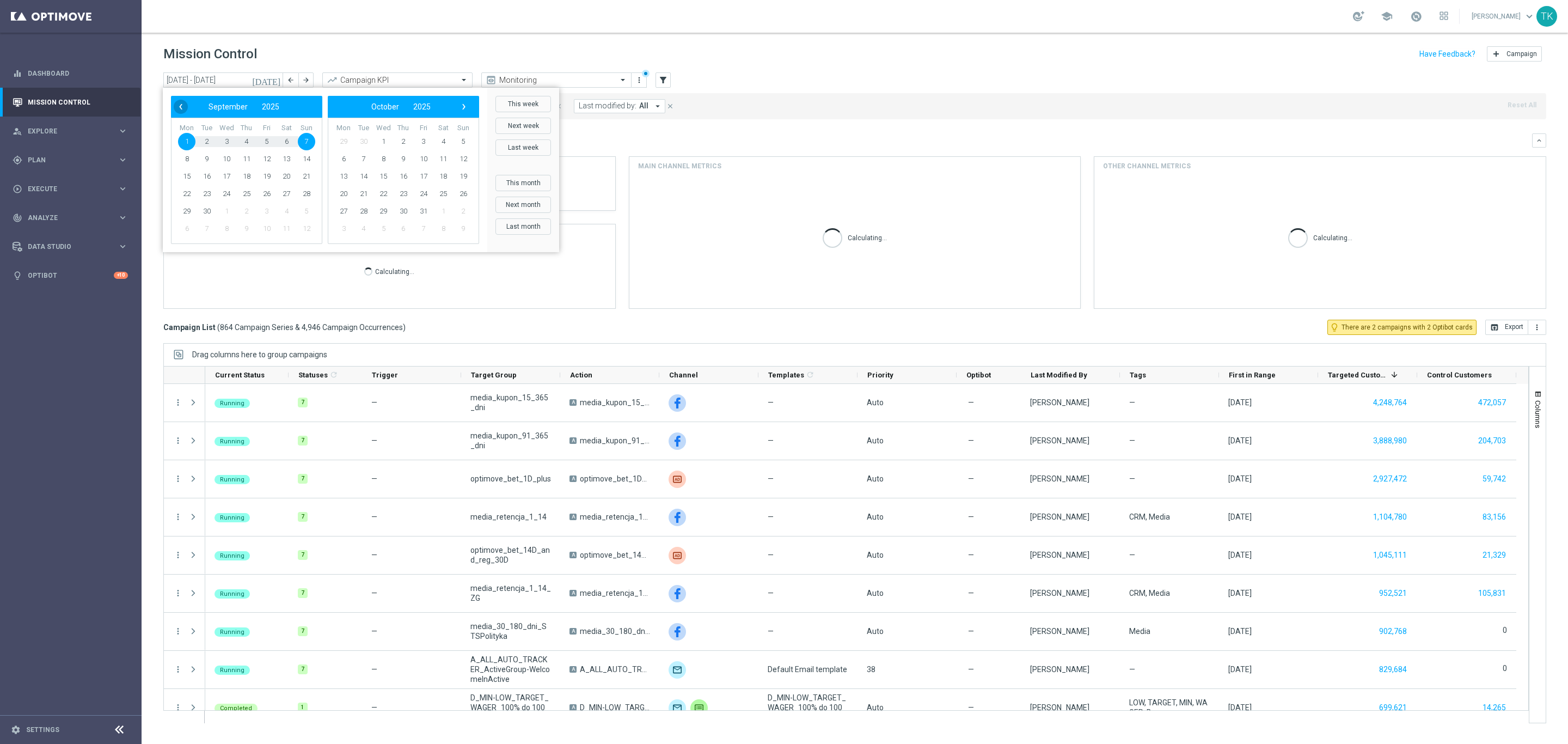
click at [180, 100] on span "‹" at bounding box center [180, 106] width 14 height 14
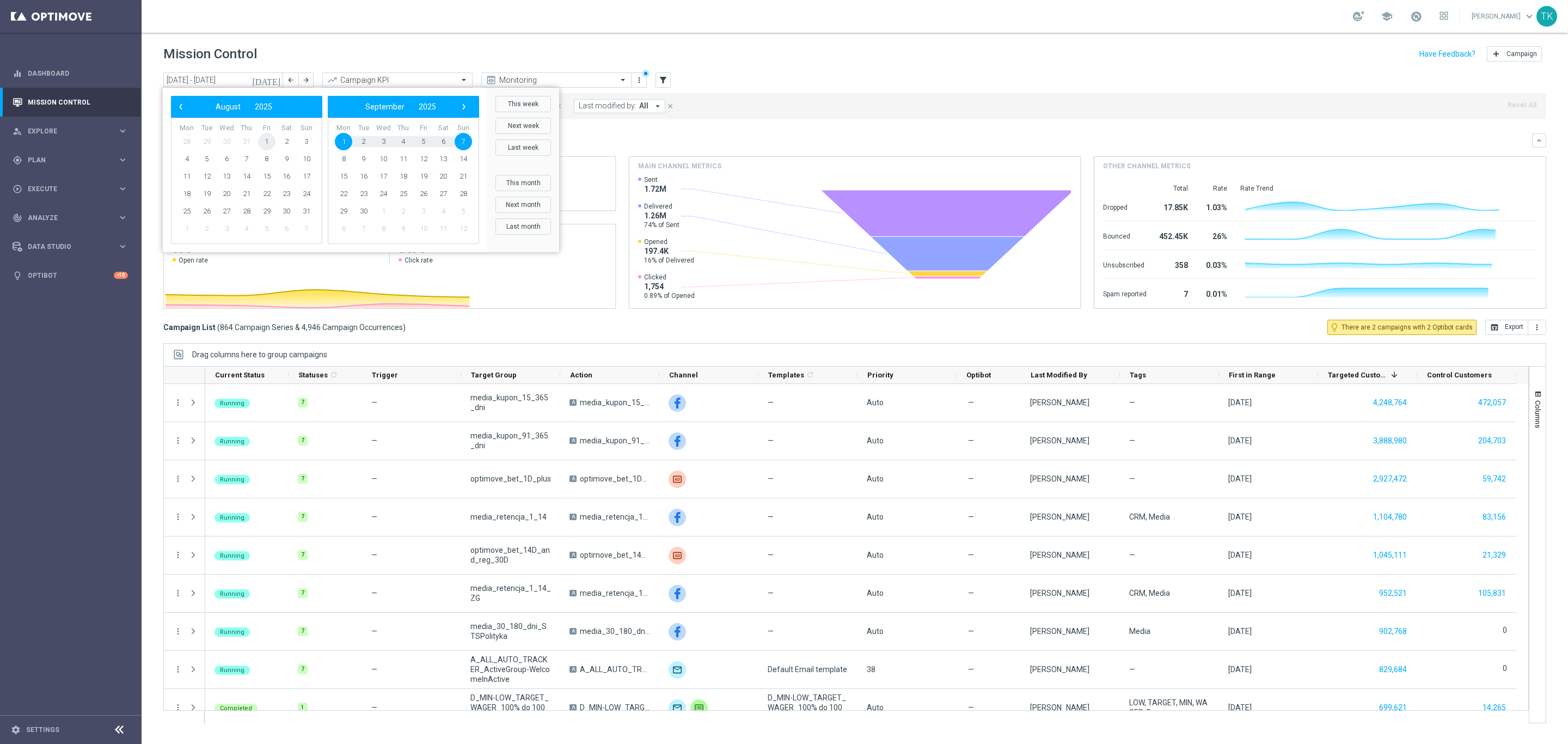
click at [265, 140] on span "1" at bounding box center [267, 141] width 17 height 17
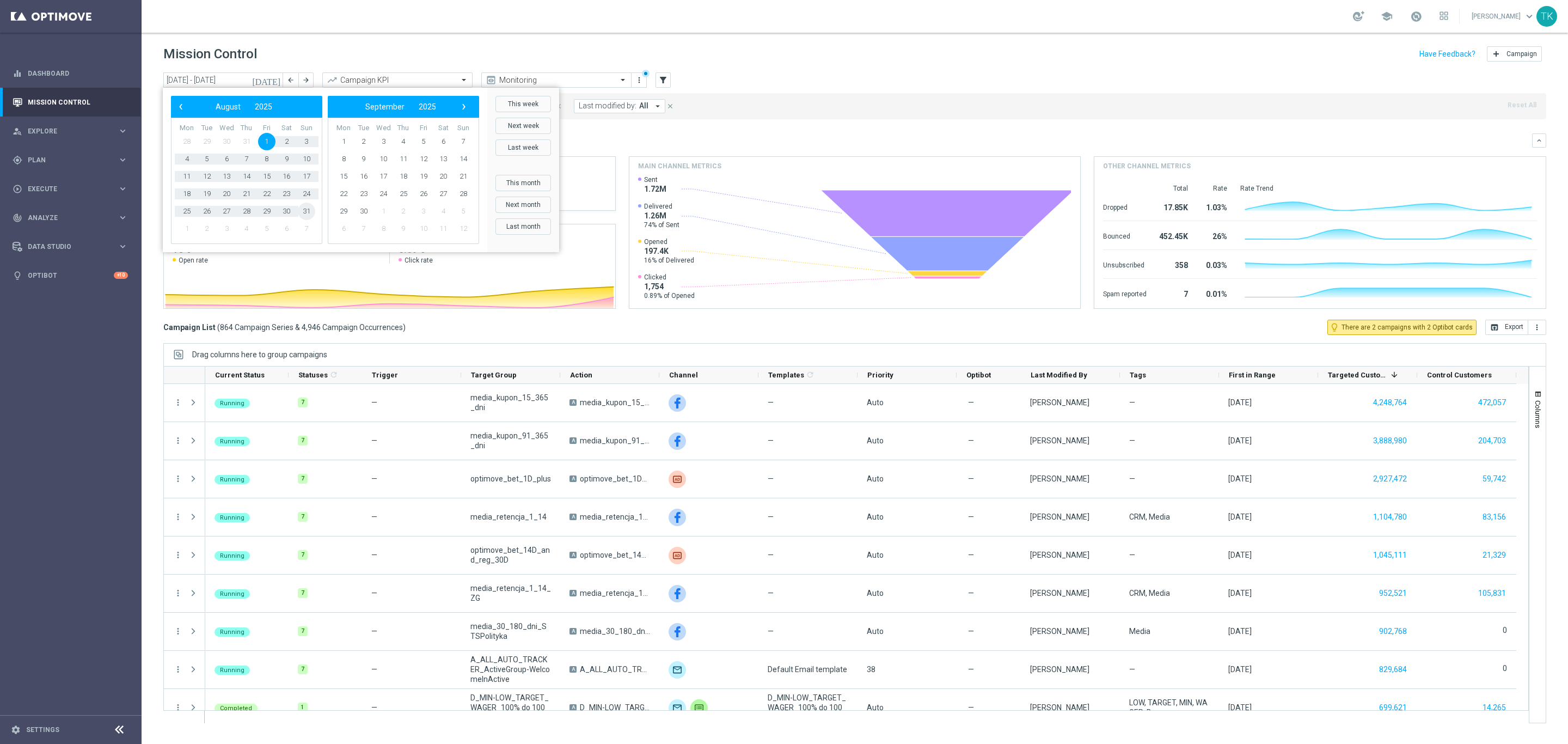
click at [304, 206] on span "31" at bounding box center [306, 211] width 17 height 17
type input "01 Aug 2025 - 31 Aug 2025"
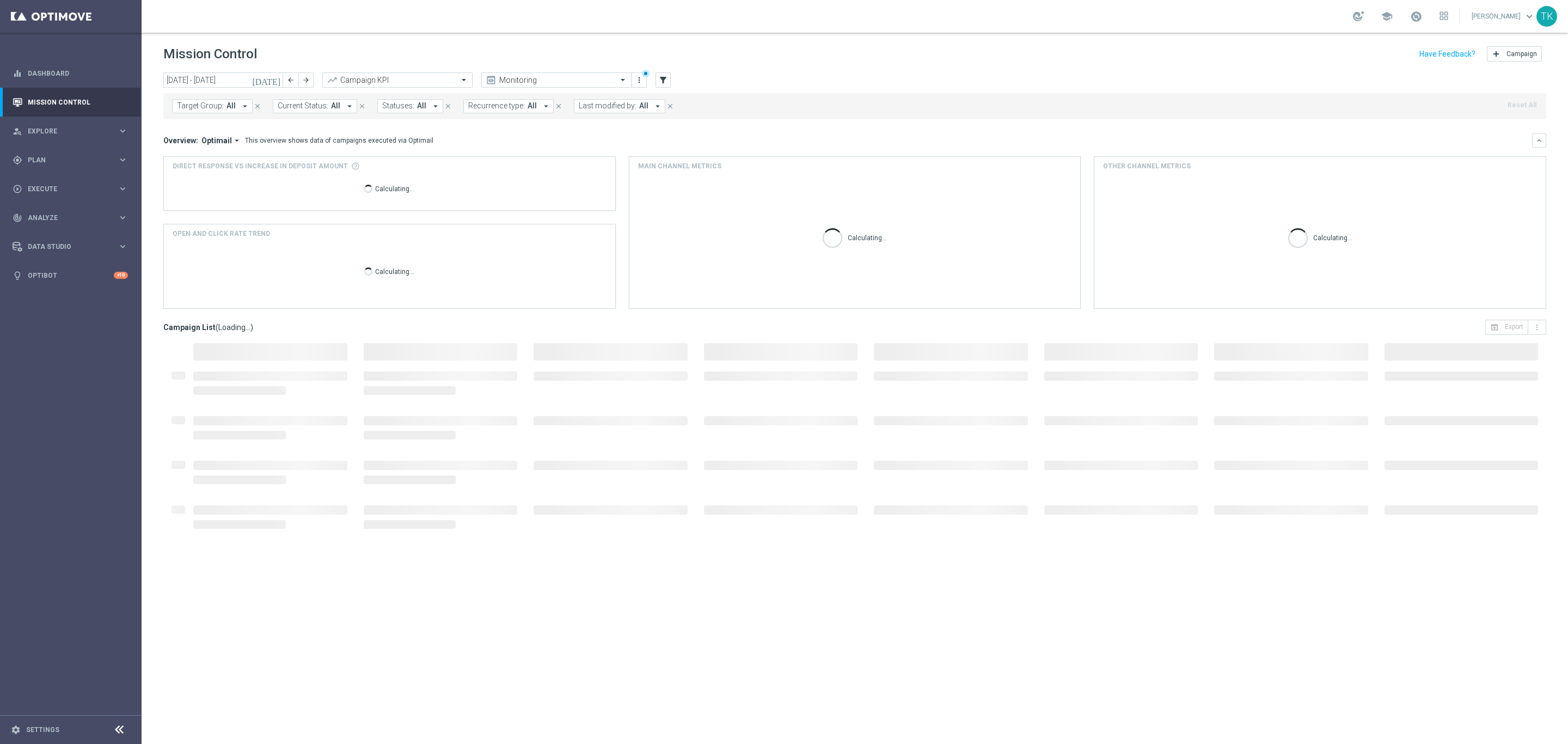
click at [217, 108] on span "Target Group:" at bounding box center [200, 106] width 47 height 9
click at [193, 130] on input "text" at bounding box center [263, 126] width 160 height 9
type input "E_MED-HIGH_AUTO_CASHBACK_SILVER_EVIP_25 do 250 PLN_WEEKLY"
drag, startPoint x: 218, startPoint y: 127, endPoint x: 166, endPoint y: 135, distance: 52.6
click at [166, 135] on div "today 01 Aug 2025 - 31 Aug 2025 arrow_back arrow_forward Campaign KPI trending_…" at bounding box center [855, 403] width 1427 height 662
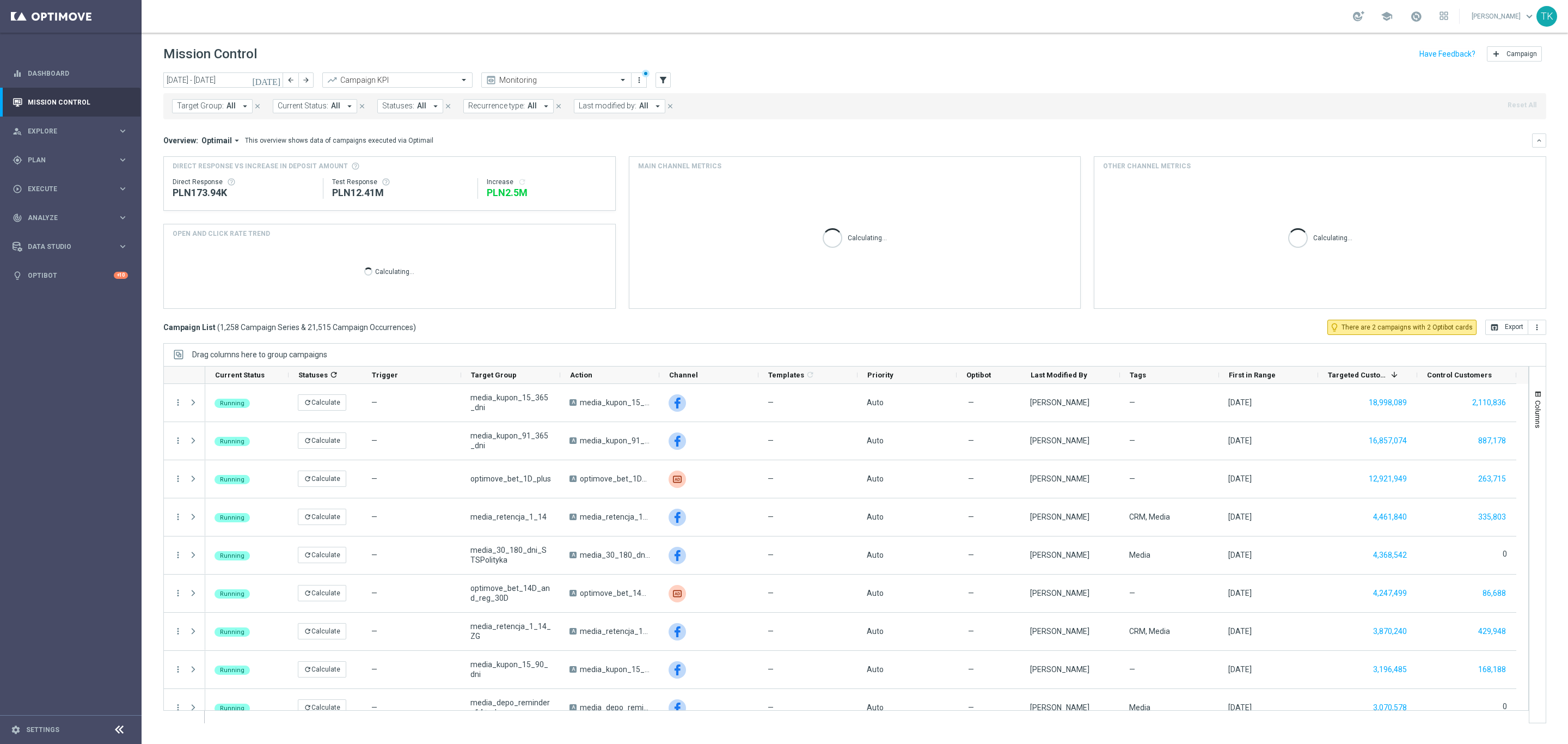
click at [210, 110] on span "Target Group:" at bounding box center [200, 106] width 47 height 9
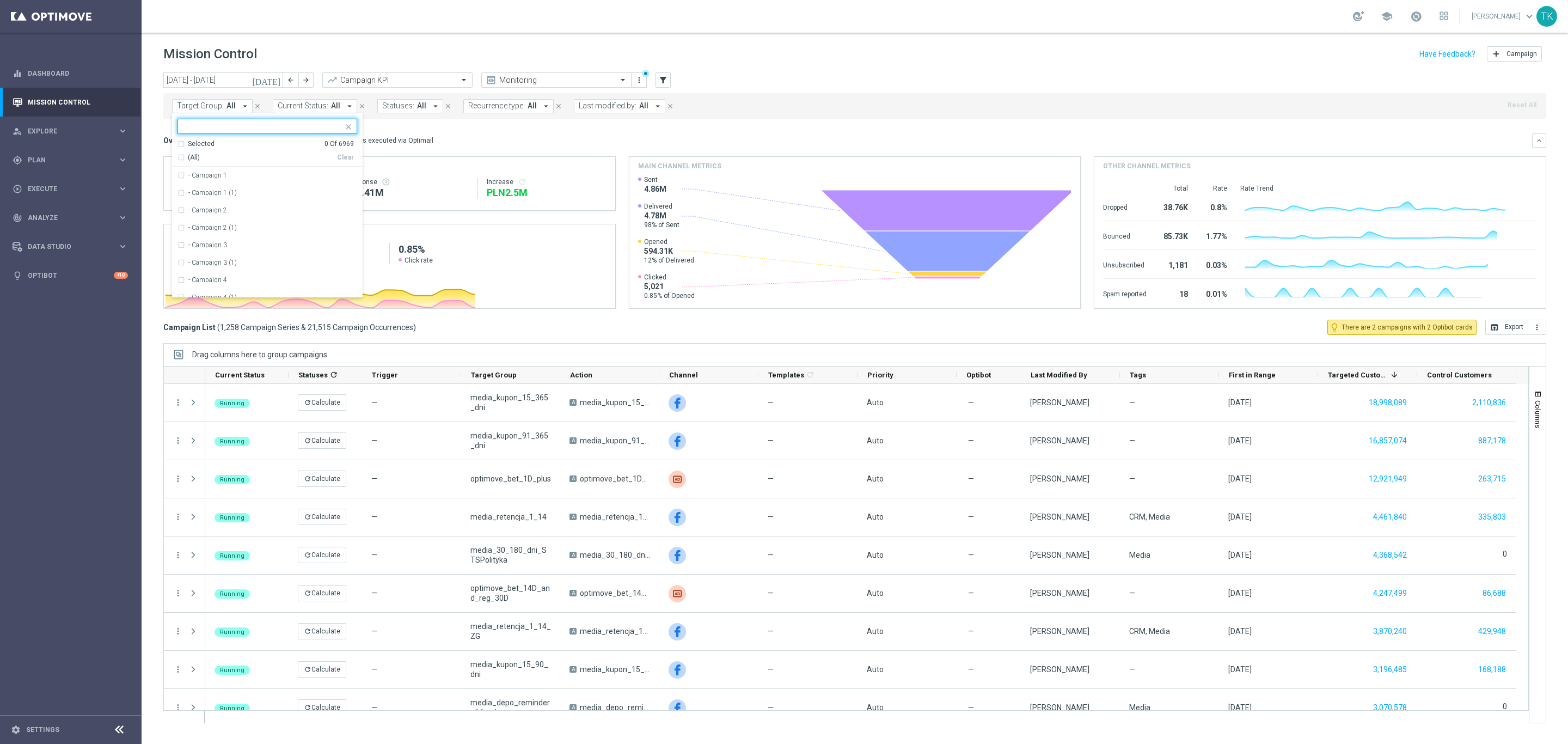
click at [196, 127] on input "text" at bounding box center [263, 126] width 160 height 9
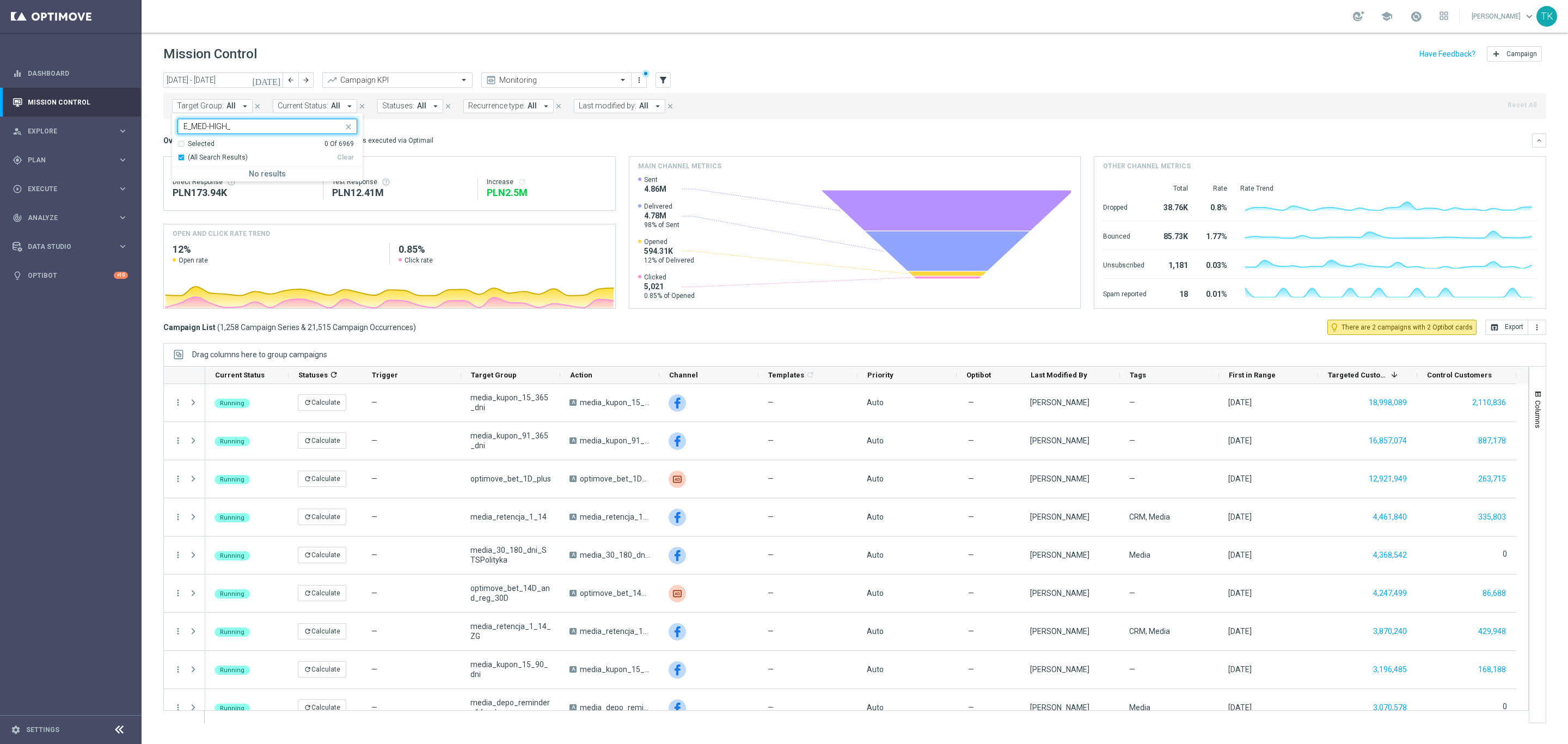
click at [198, 131] on input "E_MED-HIGH_" at bounding box center [263, 126] width 160 height 9
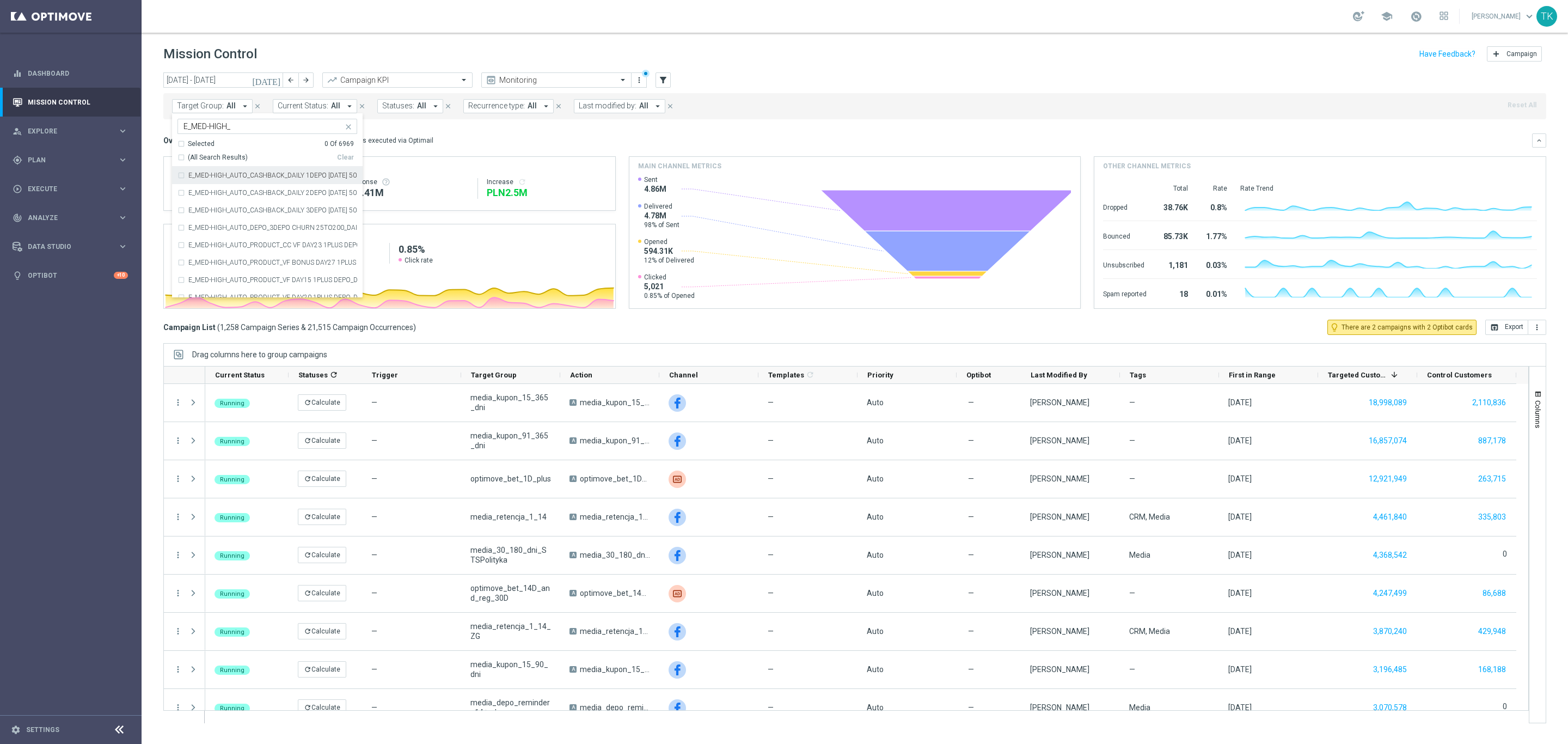
click at [211, 132] on input "E_MED-HIGH_" at bounding box center [263, 126] width 160 height 9
paste input "AUTO_CASHBACK_SILVER_EVIP_25 do 250 PLN_WEEKLY"
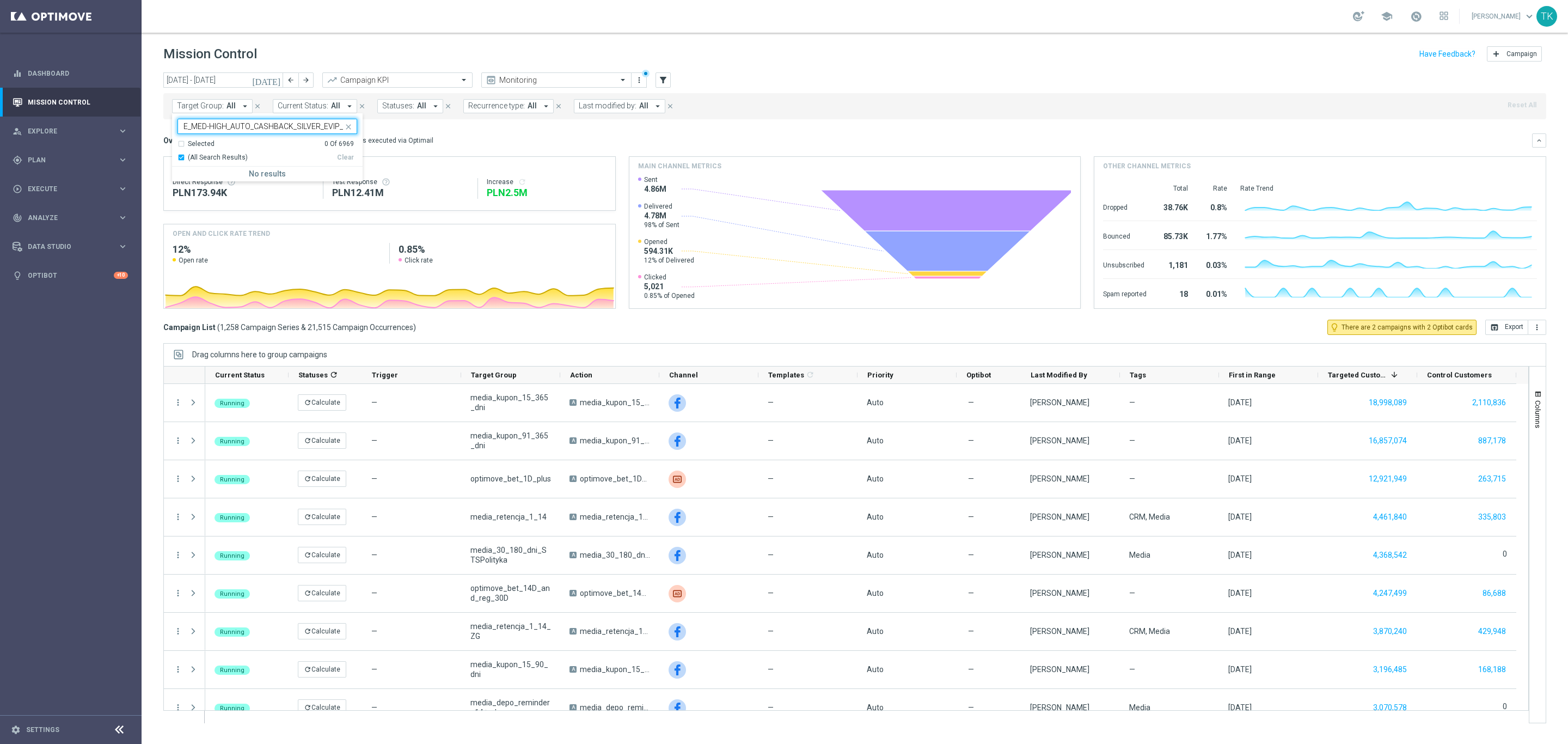
scroll to position [0, 78]
click at [219, 132] on div "E_MED-HIGH_AUTO_CASHBACK_SILVER_EVIP_25 do 250 PLN_WEEKLY" at bounding box center [262, 127] width 161 height 11
click at [219, 127] on input "E_MED-HIGH_AUTO_CASHBACK_SILVER_EVIP_25 do 250 PLN_WEEKLY" at bounding box center [263, 126] width 160 height 9
click at [183, 175] on div "E_HIGH_AUTO_CASHBACK_SILVER_EVIP_25 do 250 PLN_WEEKLY" at bounding box center [267, 175] width 180 height 17
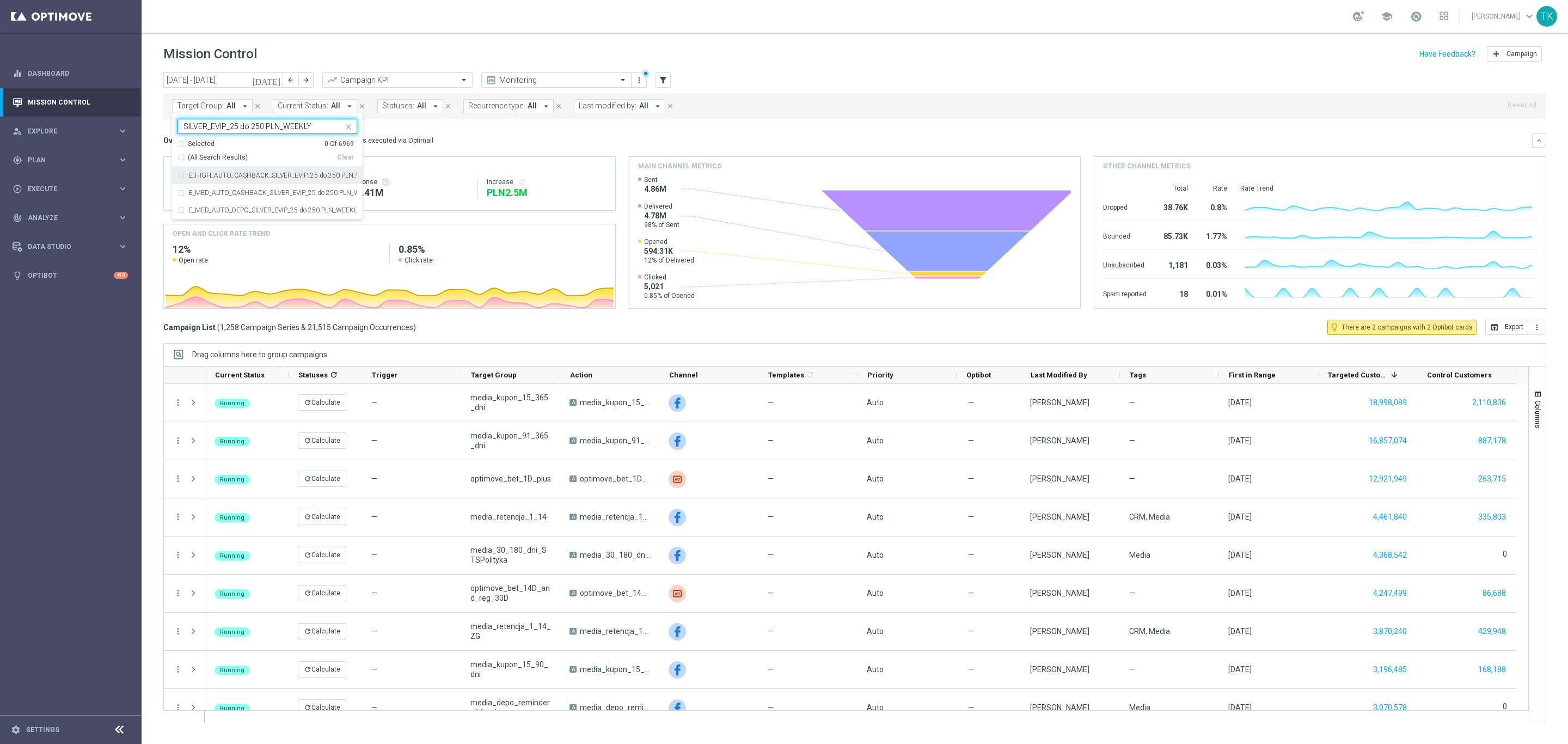
type input "SILVER_EVIP_25 do 250 PLN_WEEKLY"
click at [159, 146] on div "today 01 Aug 2025 - 31 Aug 2025 arrow_back arrow_forward Campaign KPI trending_…" at bounding box center [855, 403] width 1427 height 662
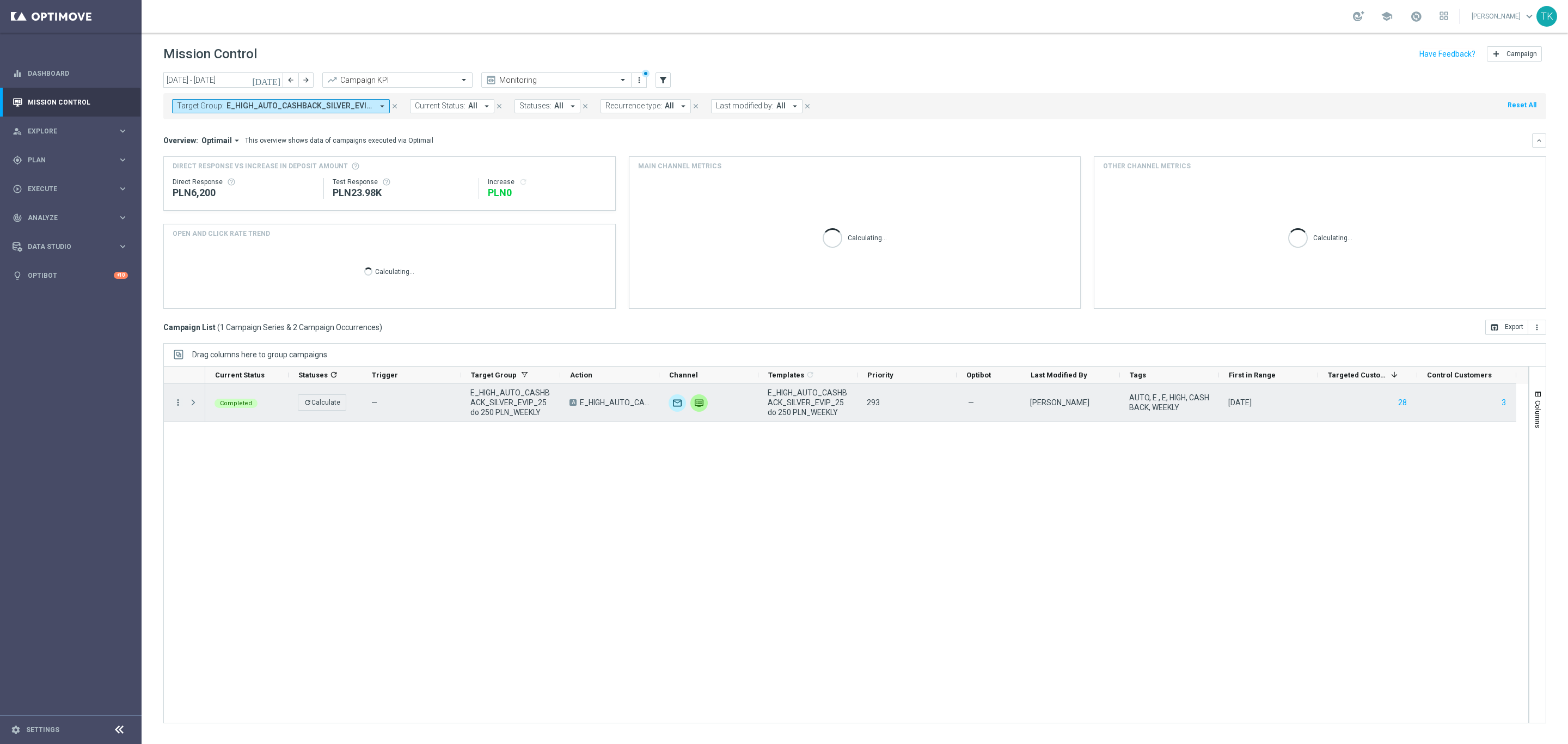
click at [177, 401] on icon "more_vert" at bounding box center [178, 403] width 10 height 10
click at [250, 407] on span "Campaign Details" at bounding box center [227, 410] width 55 height 7
